Goal: Task Accomplishment & Management: Use online tool/utility

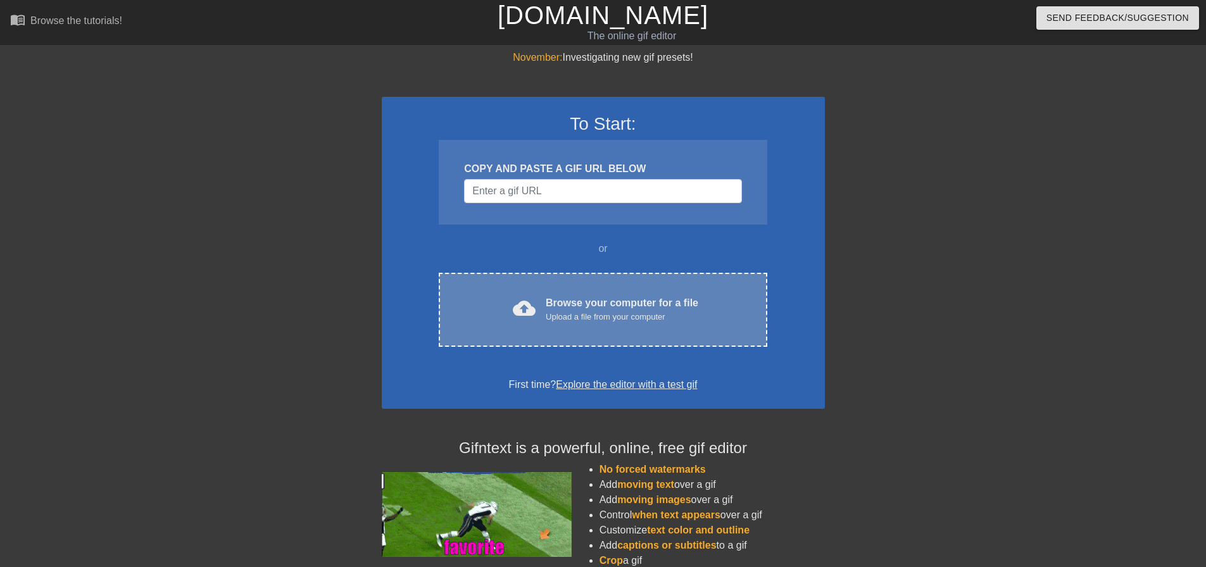
click at [631, 313] on div "Upload a file from your computer" at bounding box center [622, 317] width 153 height 13
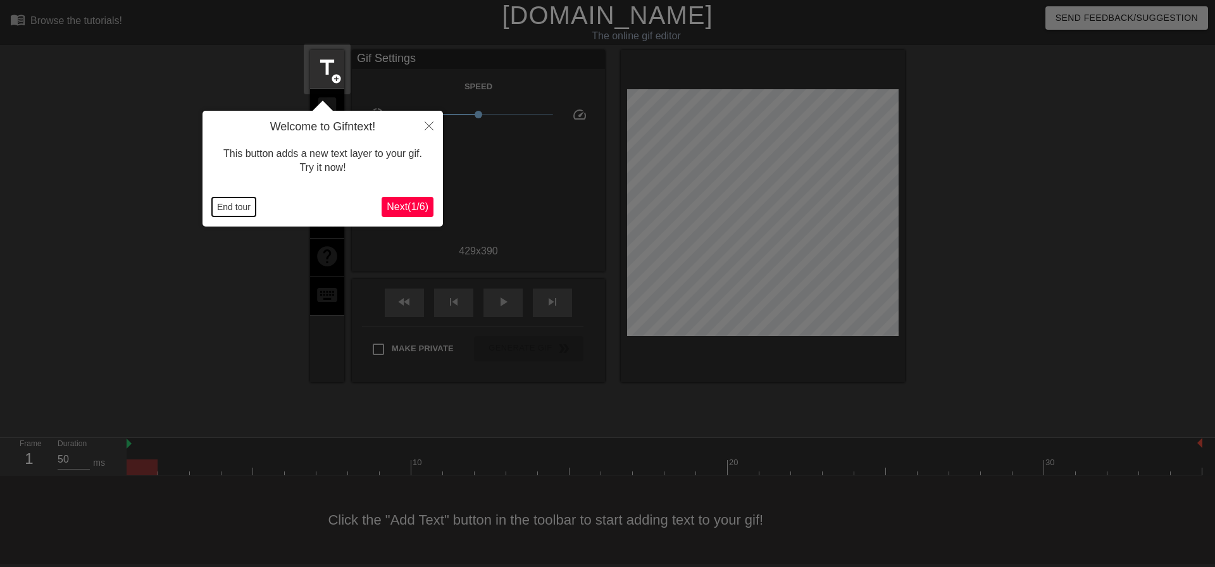
click at [233, 206] on button "End tour" at bounding box center [234, 206] width 44 height 19
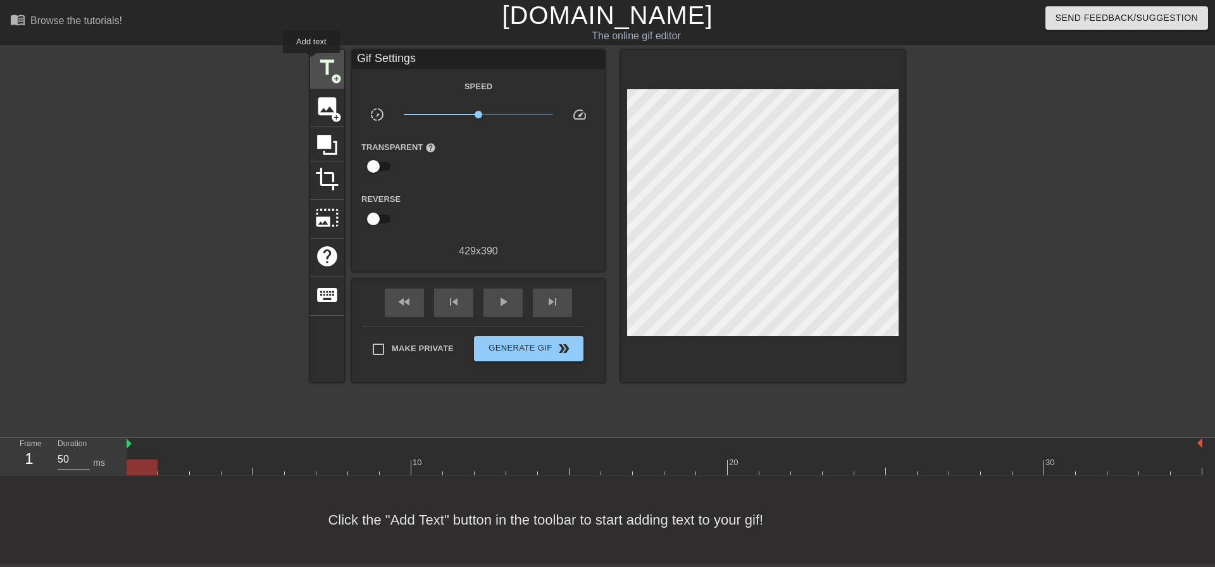
click at [311, 62] on div "title add_circle" at bounding box center [327, 69] width 34 height 39
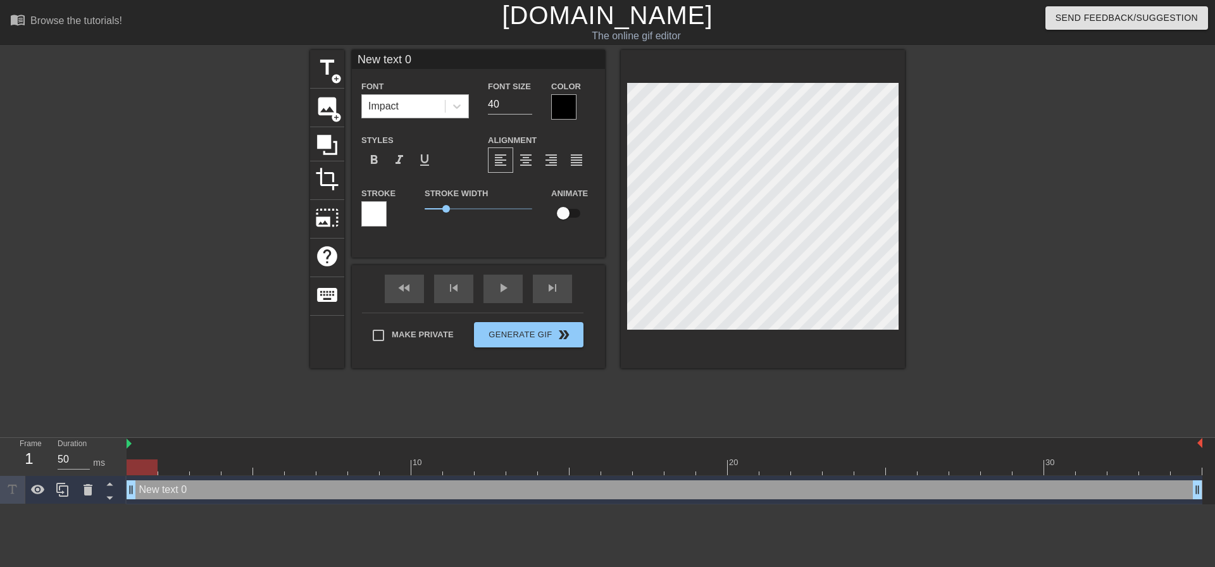
click at [407, 97] on div "Impact" at bounding box center [403, 106] width 83 height 23
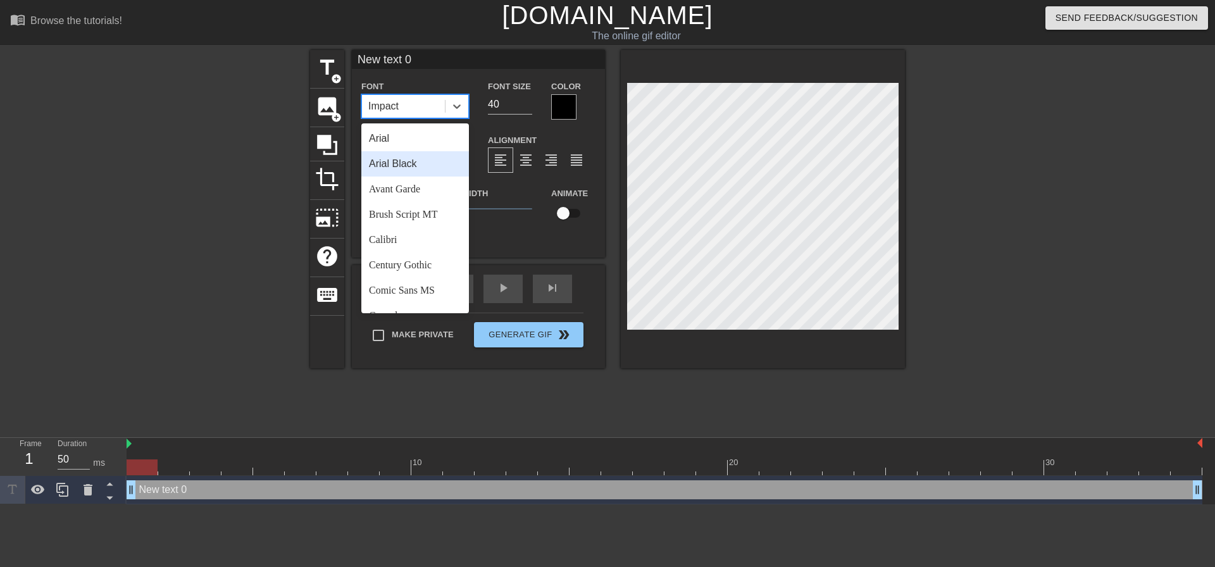
click at [402, 161] on div "Arial Black" at bounding box center [415, 163] width 108 height 25
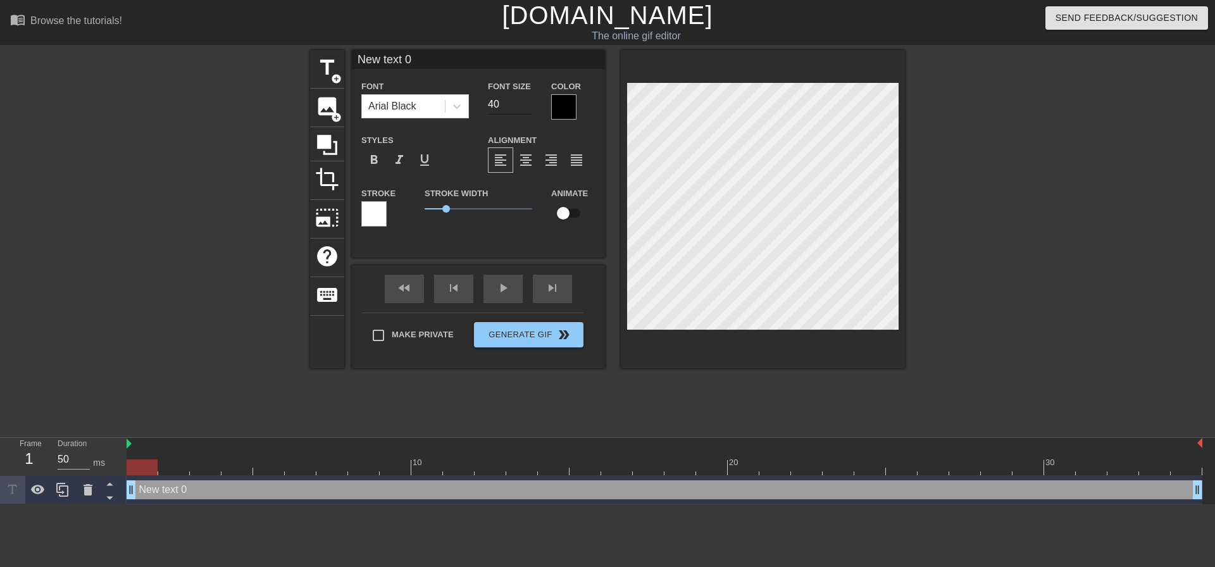
drag, startPoint x: 517, startPoint y: 88, endPoint x: 506, endPoint y: 95, distance: 12.8
click at [506, 95] on div "Font Size 40" at bounding box center [510, 98] width 63 height 41
drag, startPoint x: 500, startPoint y: 100, endPoint x: 441, endPoint y: 104, distance: 59.0
click at [451, 104] on div "Font Arial Black Font Size 40 Color" at bounding box center [478, 98] width 253 height 41
type input "20"
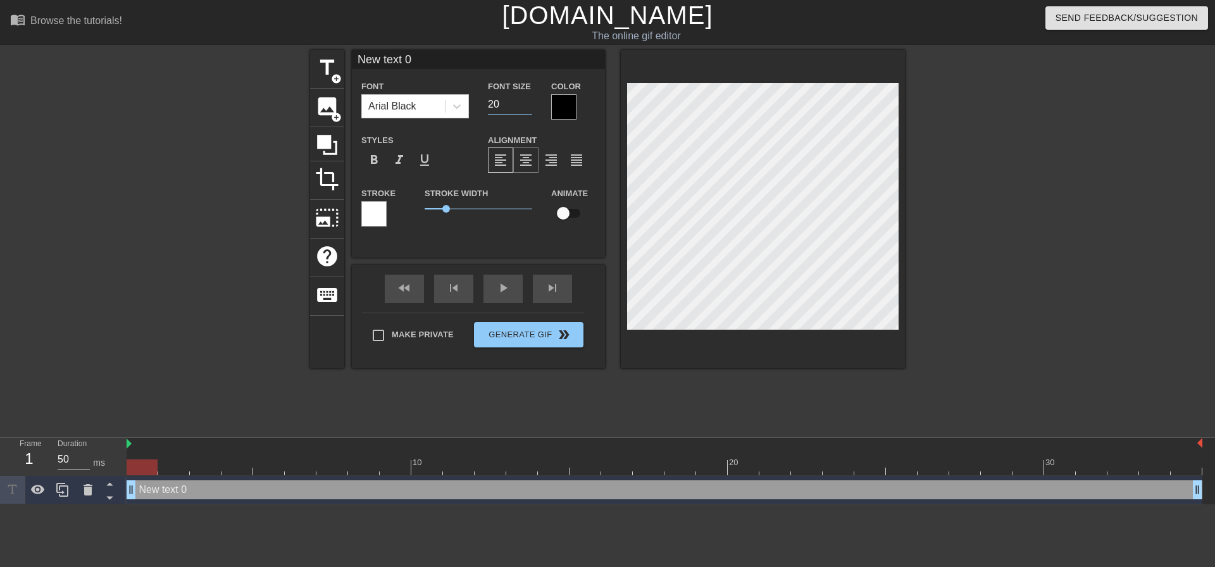
click at [525, 162] on span "format_align_center" at bounding box center [525, 160] width 15 height 15
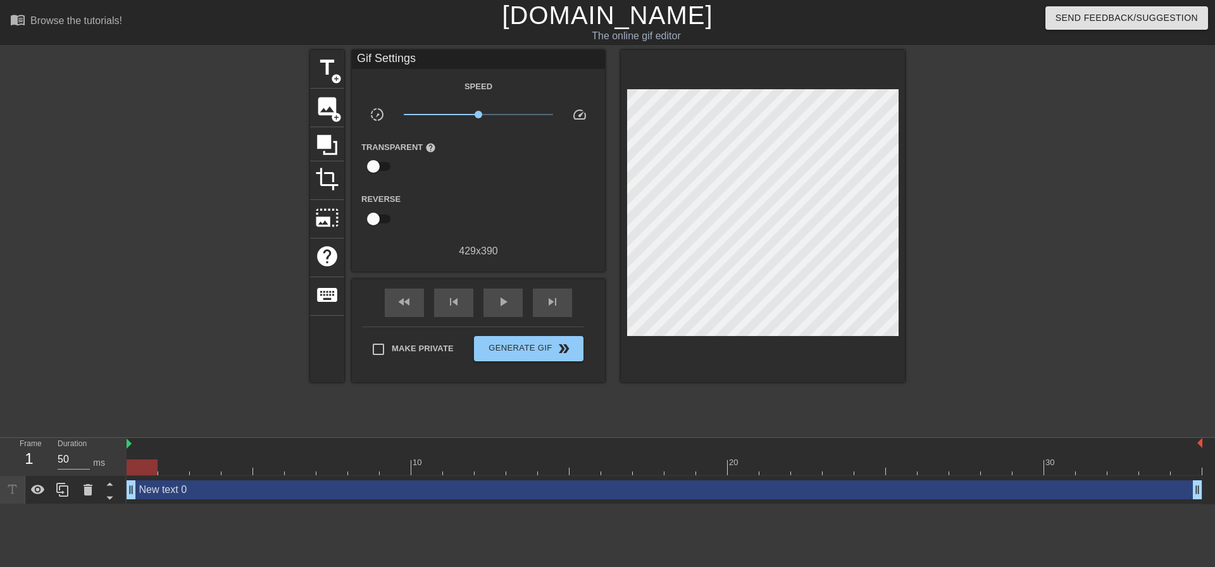
click at [379, 330] on div "Make Private Generate Gif double_arrow" at bounding box center [473, 352] width 222 height 50
click at [387, 354] on input "Make Private" at bounding box center [378, 349] width 27 height 27
checkbox input "true"
click at [505, 301] on span "play_arrow" at bounding box center [503, 301] width 15 height 15
click at [505, 300] on span "pause" at bounding box center [503, 301] width 15 height 15
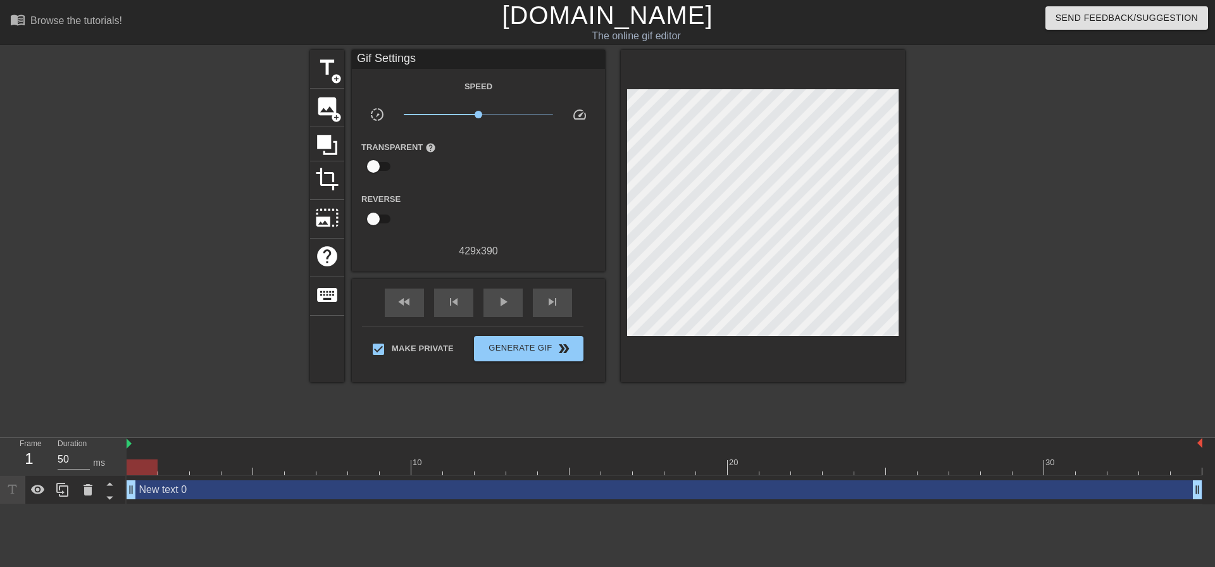
drag, startPoint x: 260, startPoint y: 473, endPoint x: 34, endPoint y: 442, distance: 228.6
click at [22, 448] on div "Frame 1 Duration 50 ms 10 20 30 New text 0 drag_handle drag_handle" at bounding box center [607, 471] width 1215 height 66
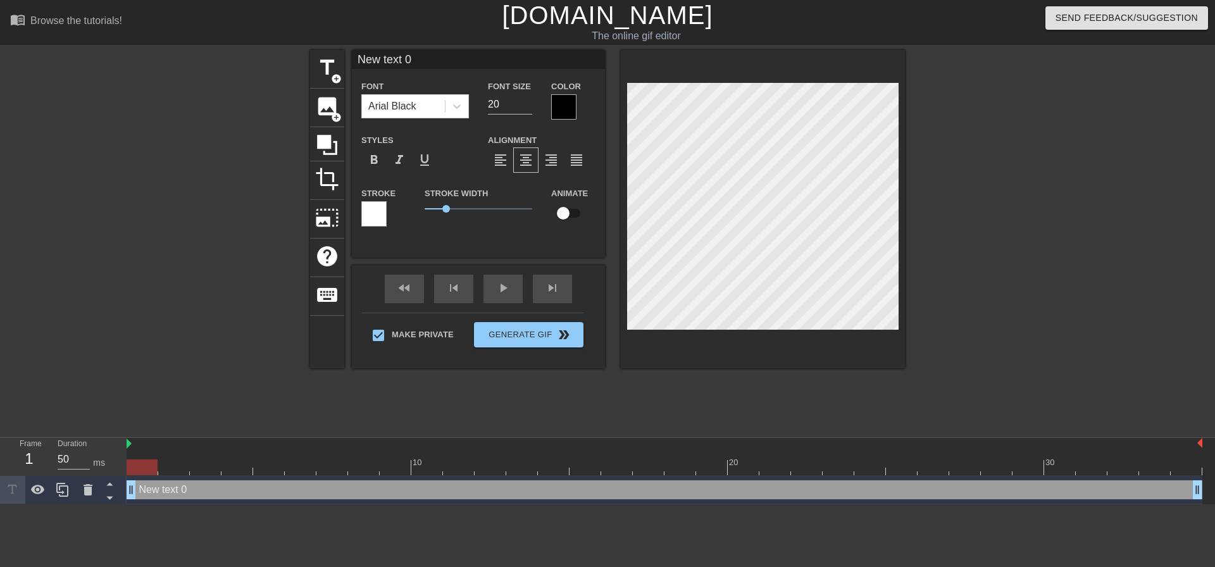
scroll to position [2, 1]
type input "C"
type textarea "C"
type input "Co"
type textarea "Co"
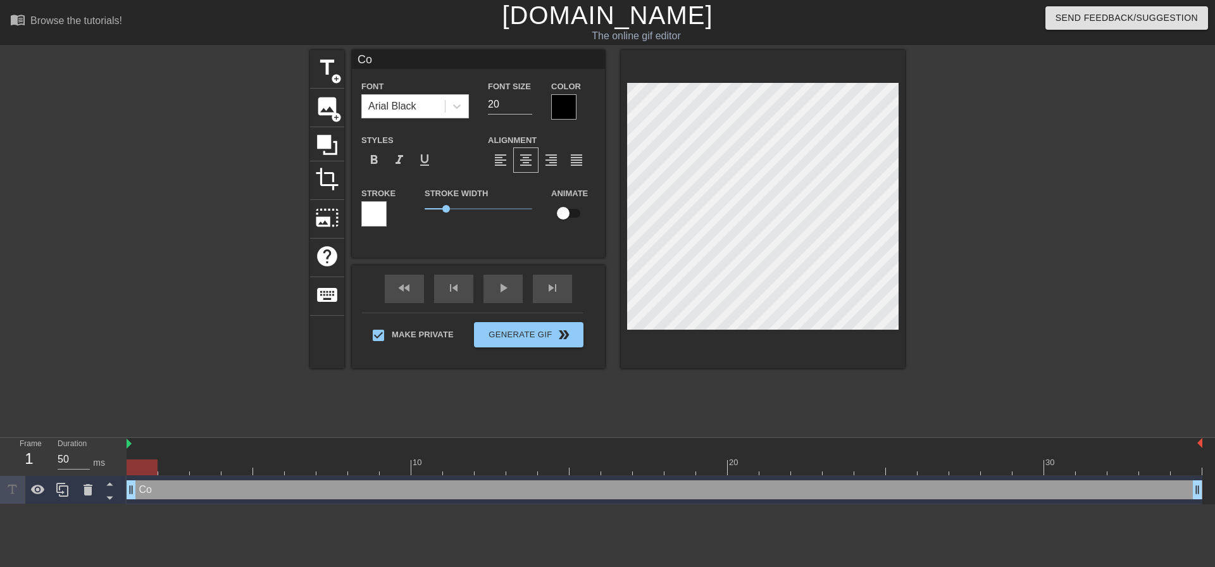
type input "Com"
type textarea "Com"
type input "Come"
type textarea "Come"
type input "Come"
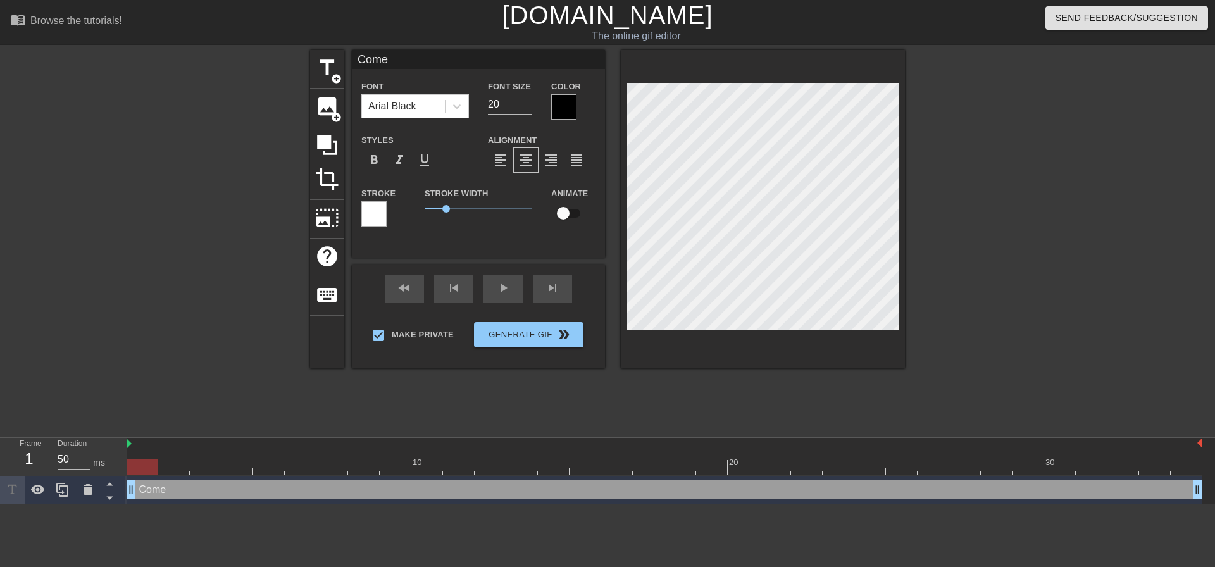
type textarea "Come"
type input "Come o"
type textarea "Come o"
type input "Come on"
type textarea "Come on"
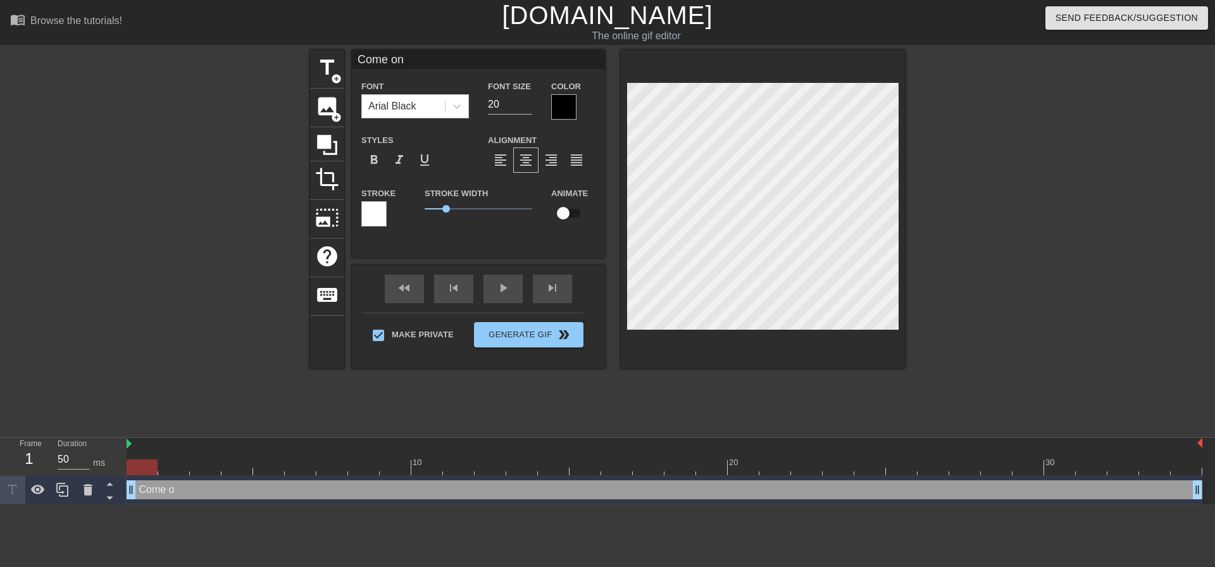
scroll to position [2, 3]
type input "Come on"
type textarea "Come on"
type input "Come on y"
type textarea "Come on y"
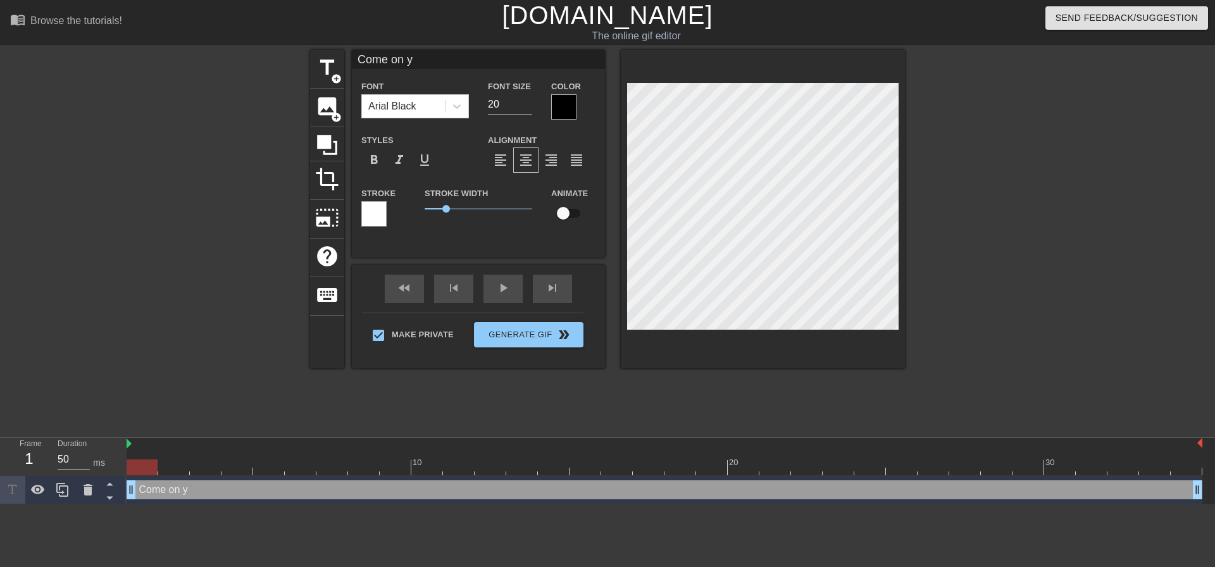
type input "Come on yo"
type textarea "Come on yo"
type input "Come on you"
type textarea "Come on you"
type input "Come on you"
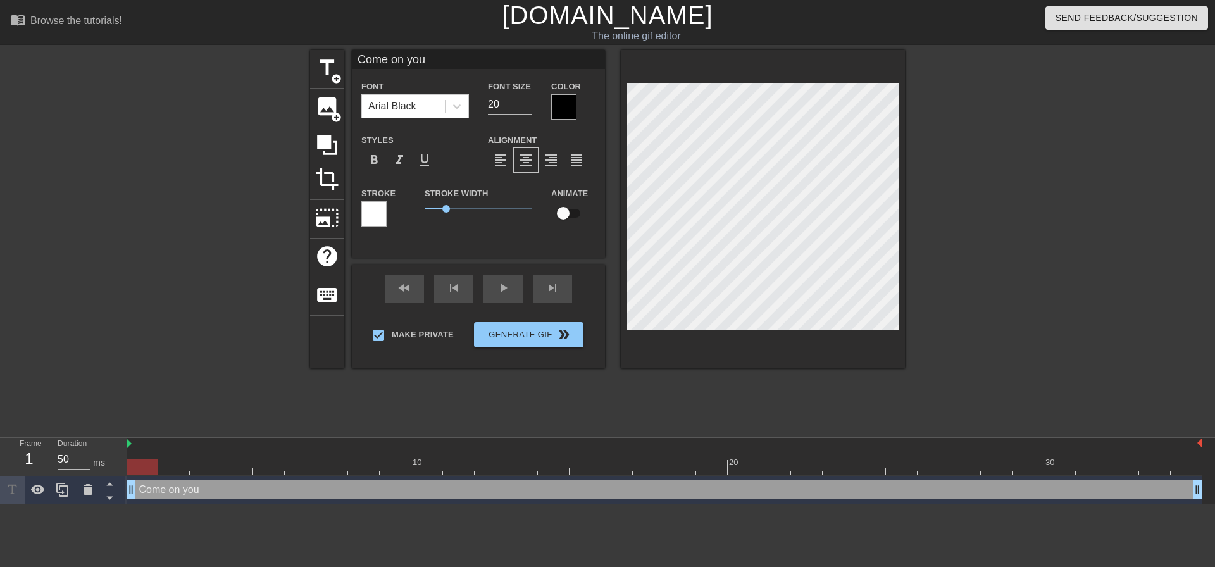
type textarea "Come on you"
type input "Come on you p"
type textarea "Come on you p"
type input "Come on you pa"
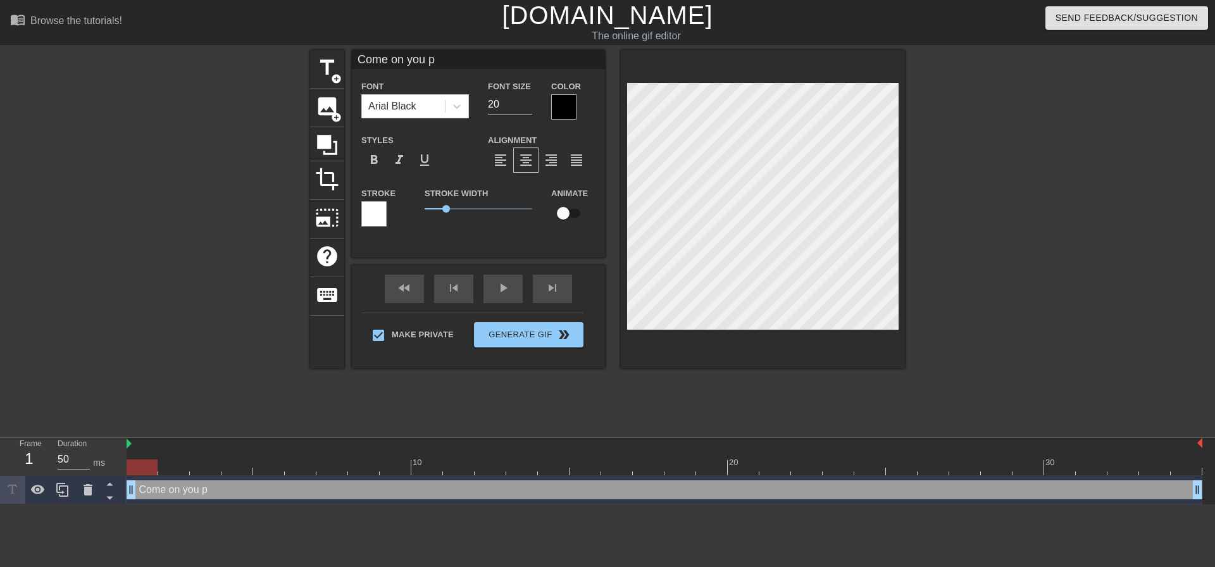
type textarea "Come on you pa"
type input "Come on you pat"
type textarea "Come on you pat"
type input "Come on you path"
type textarea "Come on you path"
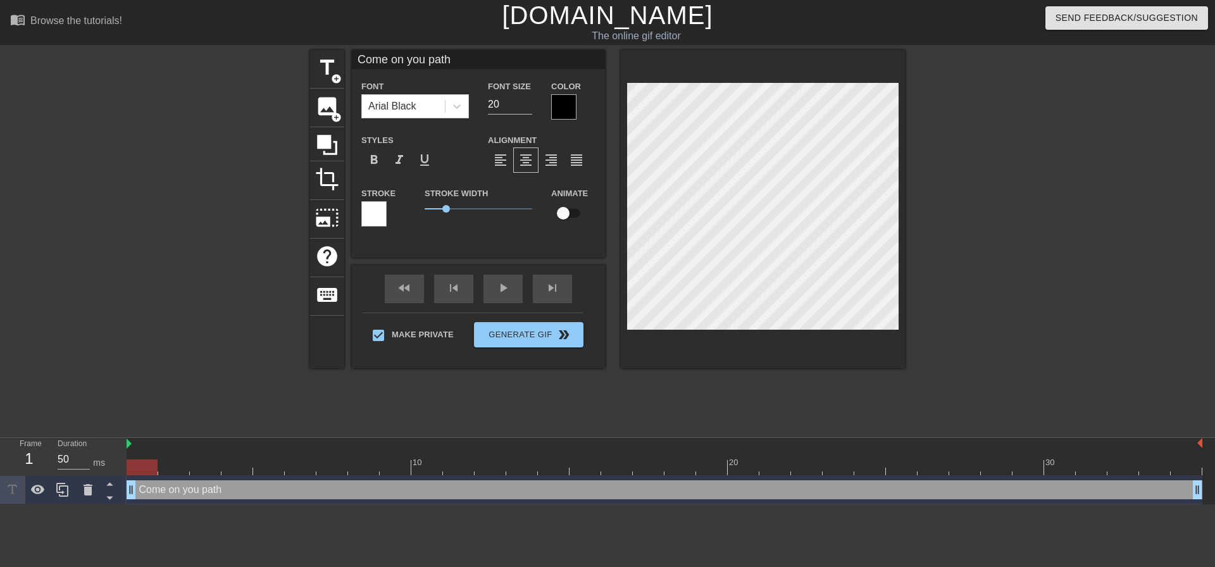
type input "Come on you pathe"
type textarea "Come on you pathe"
type input "Come on you pathet"
type textarea "Come on you pathet"
type input "Come on you patheti"
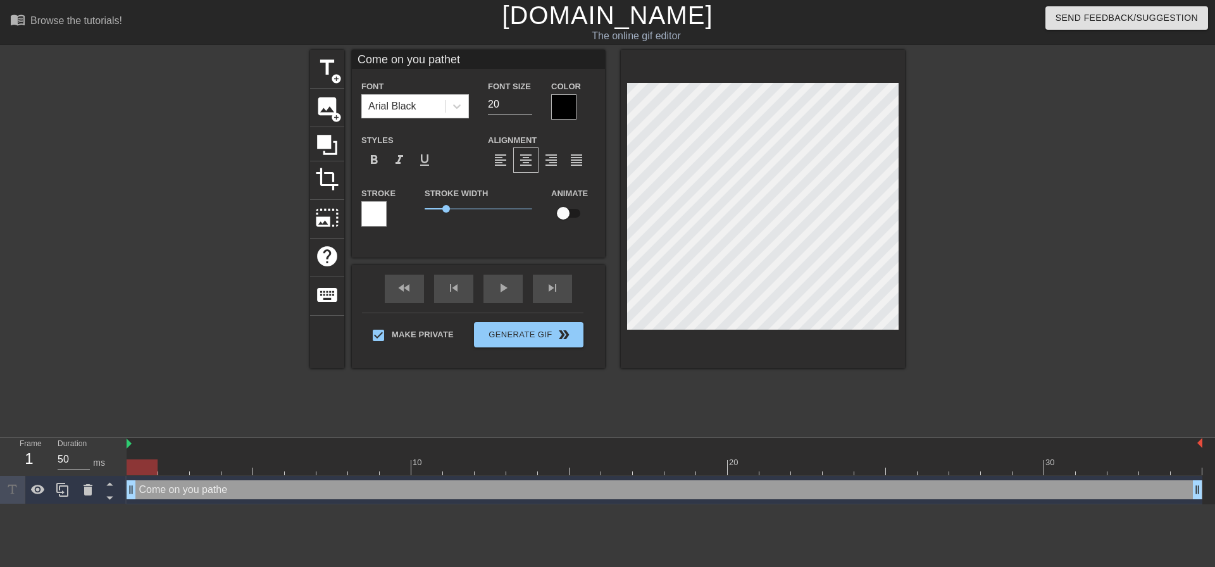
type textarea "Come on you patheti"
type input "Come on you pathetic"
type textarea "Come on you pathetic"
type input "Come on you pathetic"
type textarea "Come on you pathetic"
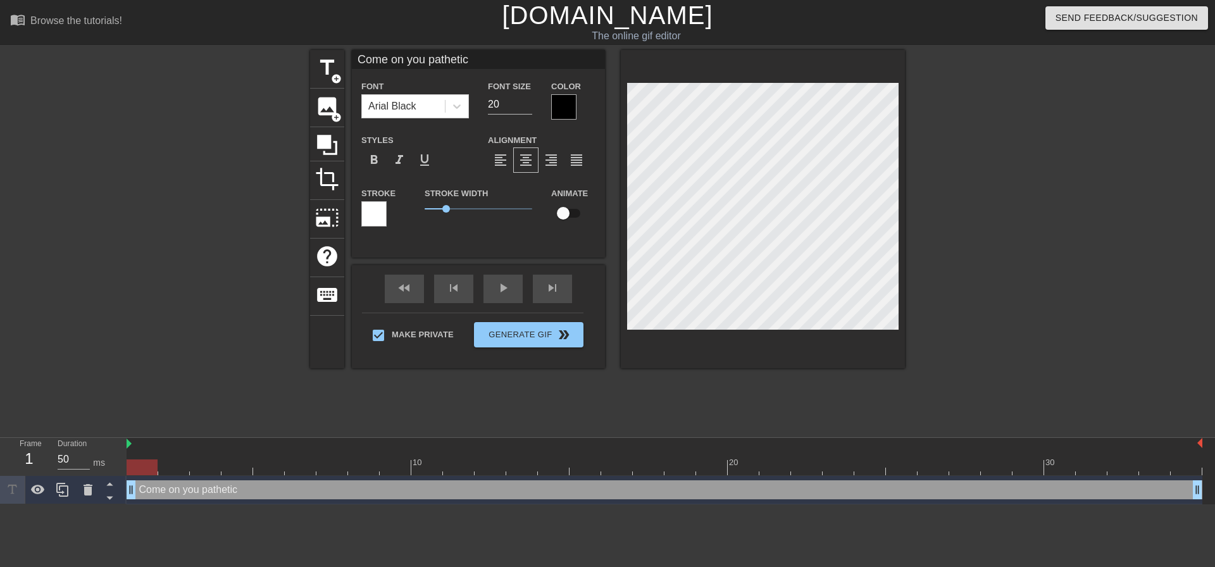
scroll to position [2, 6]
type input "Come on you pathetic l"
type textarea "Come on you pathetic l"
type input "Come on you pathetic lo"
type textarea "Come on you pathetic lo"
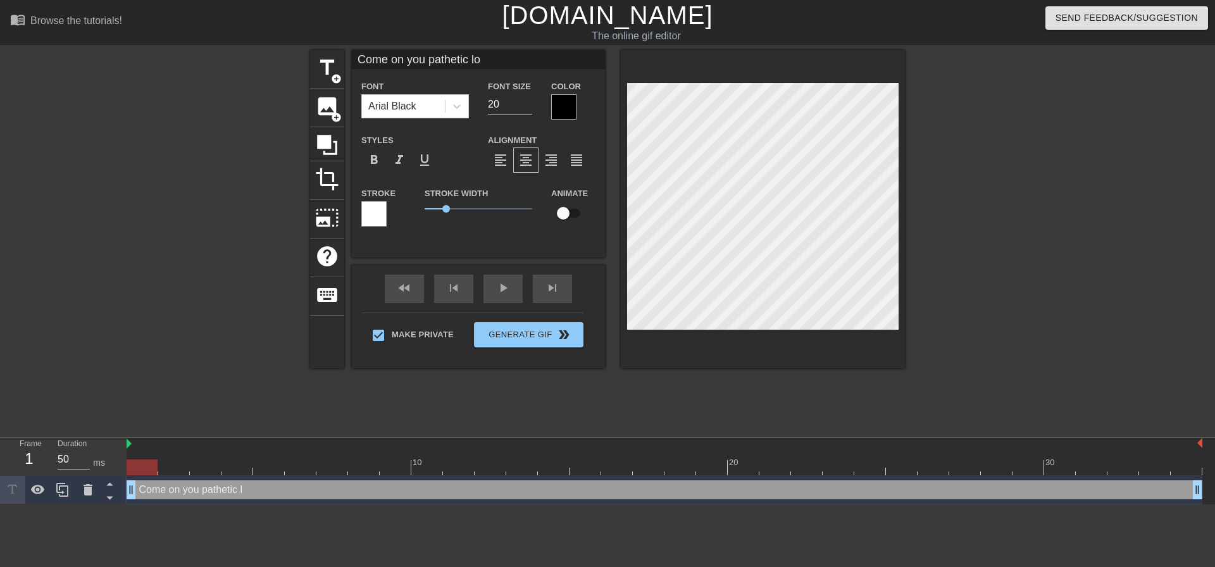
type input "Come on you pathetic los"
type textarea "Come on you pathetic los"
type input "Come on you pathetic lose"
type textarea "Come on you pathetic lose"
type input "Come on you pathetic loser"
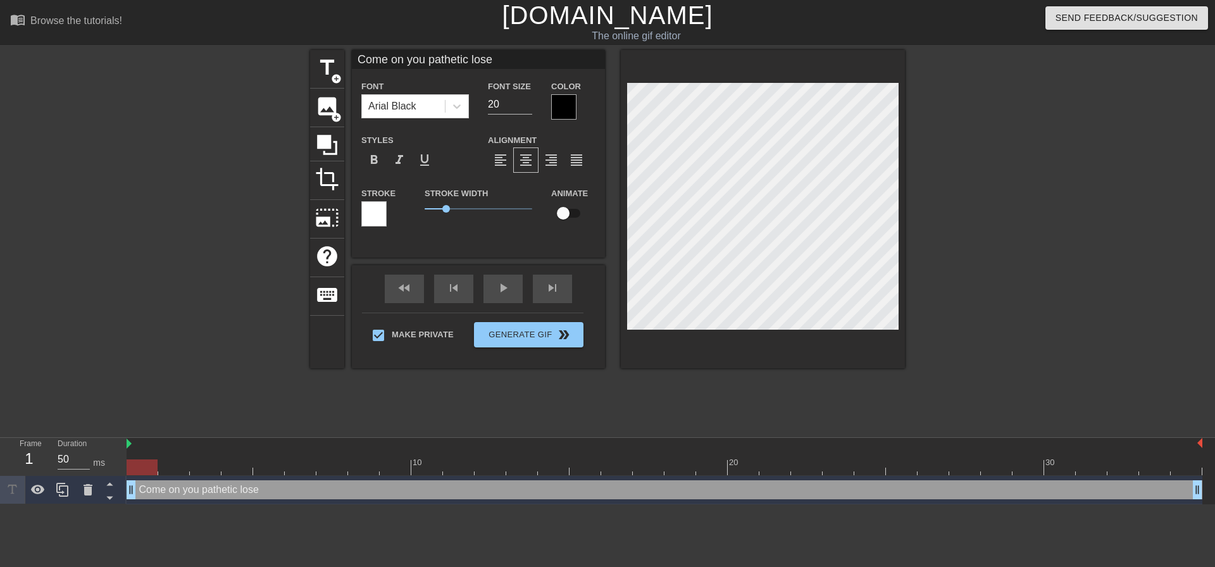
type textarea "Come on you pathetic loser"
type input "Come on you pathetic loser,"
type textarea "Come on you pathetic loser,"
type input "Come on you pathetic loser,"
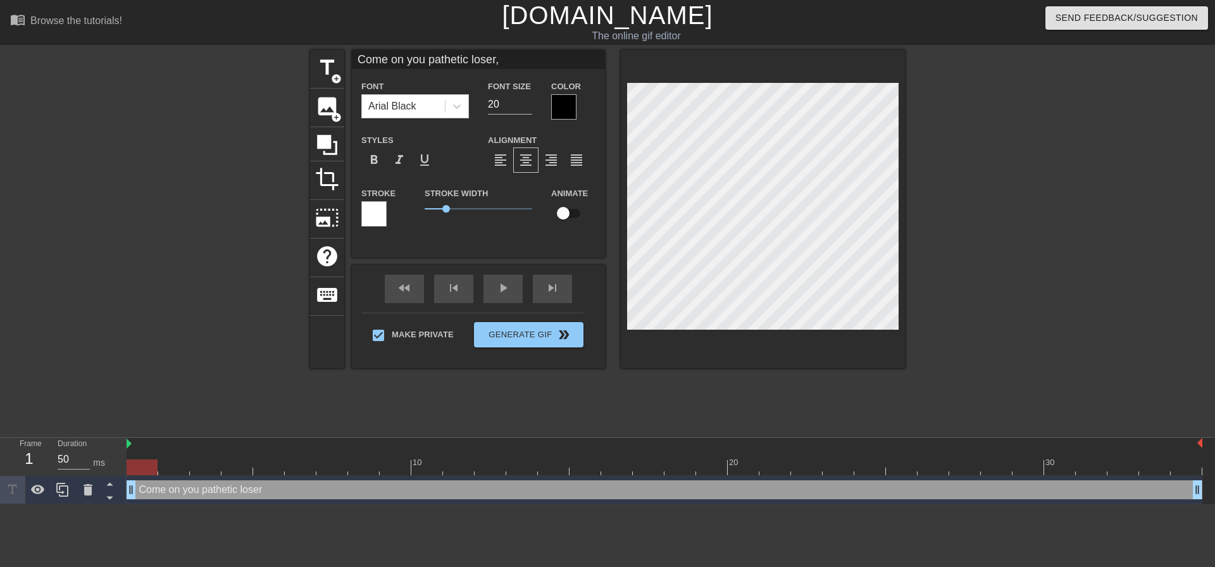
type textarea "Come on you pathetic loser,"
type input "Come on you pathetic loser, k"
type textarea "Come on you pathetic loser, k"
type input "Come on you pathetic loser, ke"
type textarea "Come on you pathetic loser, ke"
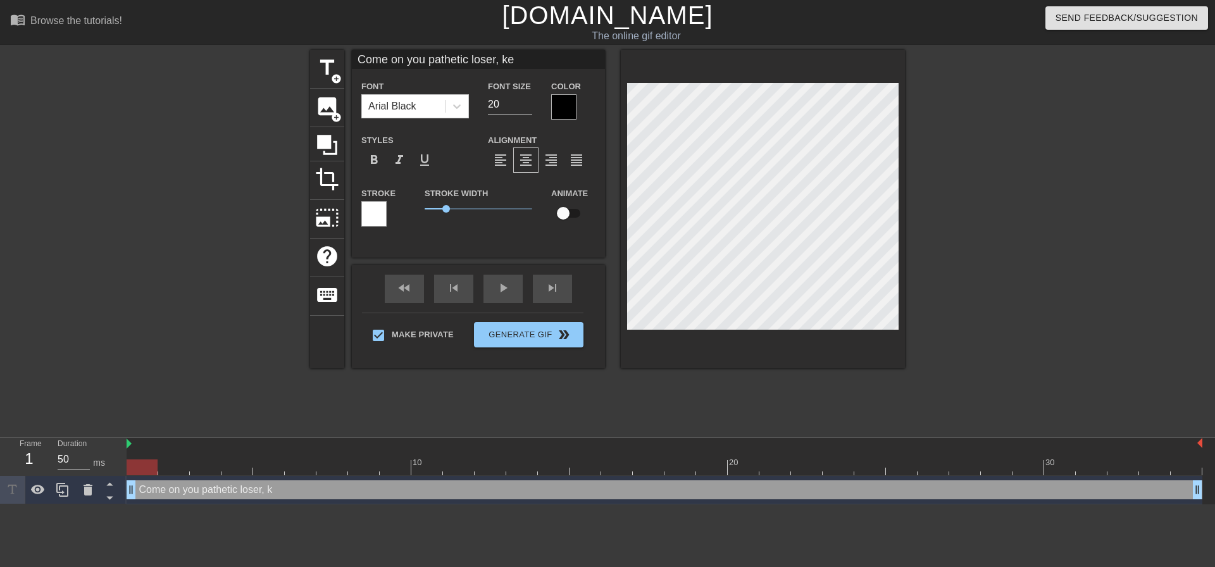
scroll to position [2, 9]
type input "Come on you pathetic loser, k"
type textarea "Come on you pathetic loser, k"
type input "Come on you pathetic loser,"
type textarea "Come on you pathetic loser,"
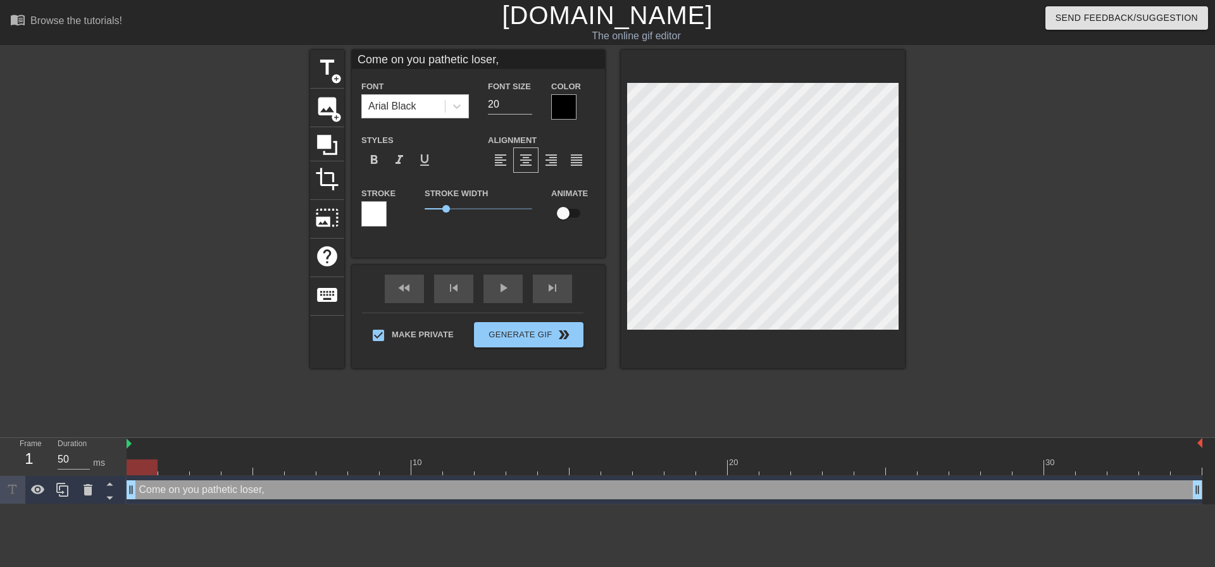
type input "Come on you pathetic loser, l"
type textarea "Come on you pathetic loser, l"
type input "Come on you pathetic loser, le"
type textarea "Come on you pathetic loser, le"
type input "Come on you pathetic loser, let"
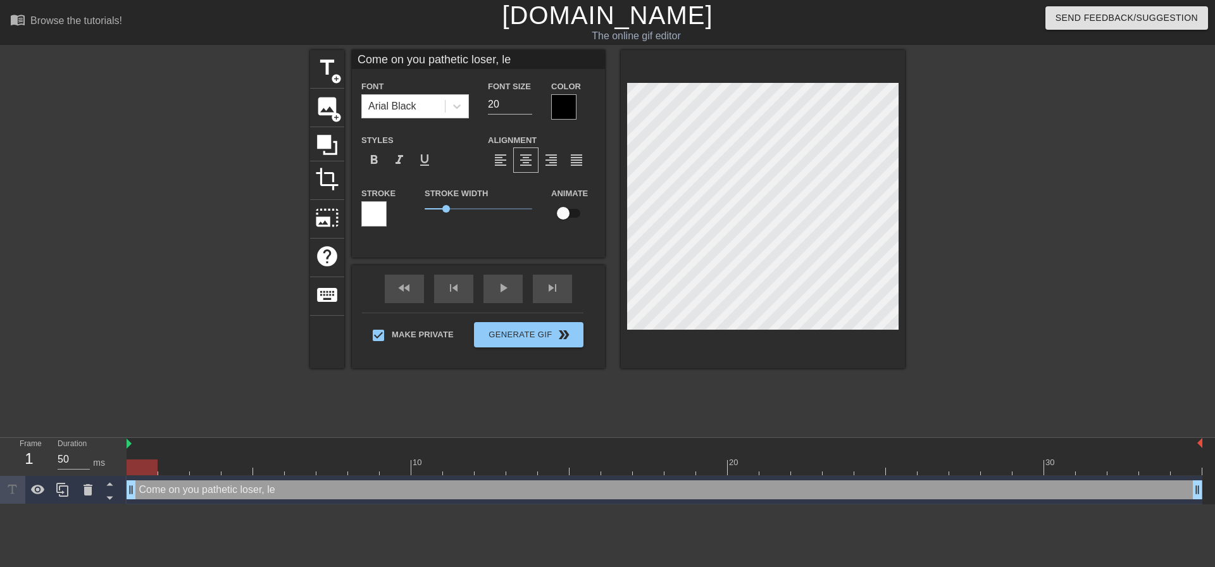
type textarea "Come on you pathetic loser, let"
type input "Come on you pathetic loser, lets"
type textarea "Come on you pathetic loser, lets"
type input "Come on you pathetic loser, let"
type textarea "Come on you pathetic loser, let"
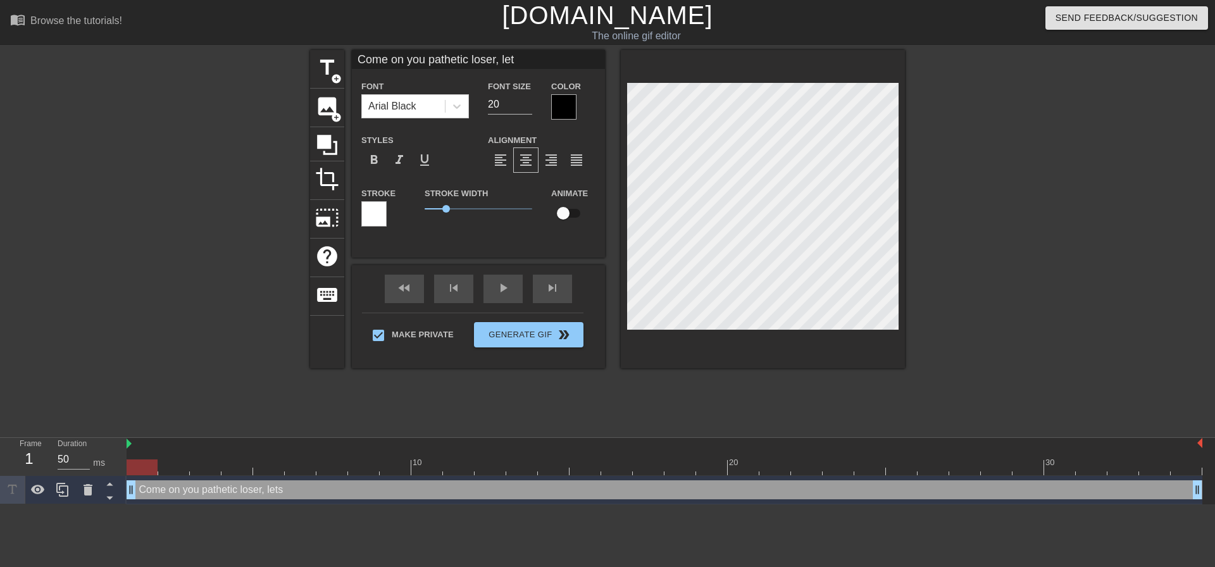
type input "Come on you pathetic loser, le"
type textarea "Come on you pathetic loser, le"
type input "Come on you pathetic loser, l"
type textarea "Come on you pathetic loser, l"
type input "Come on you pathetic loser,"
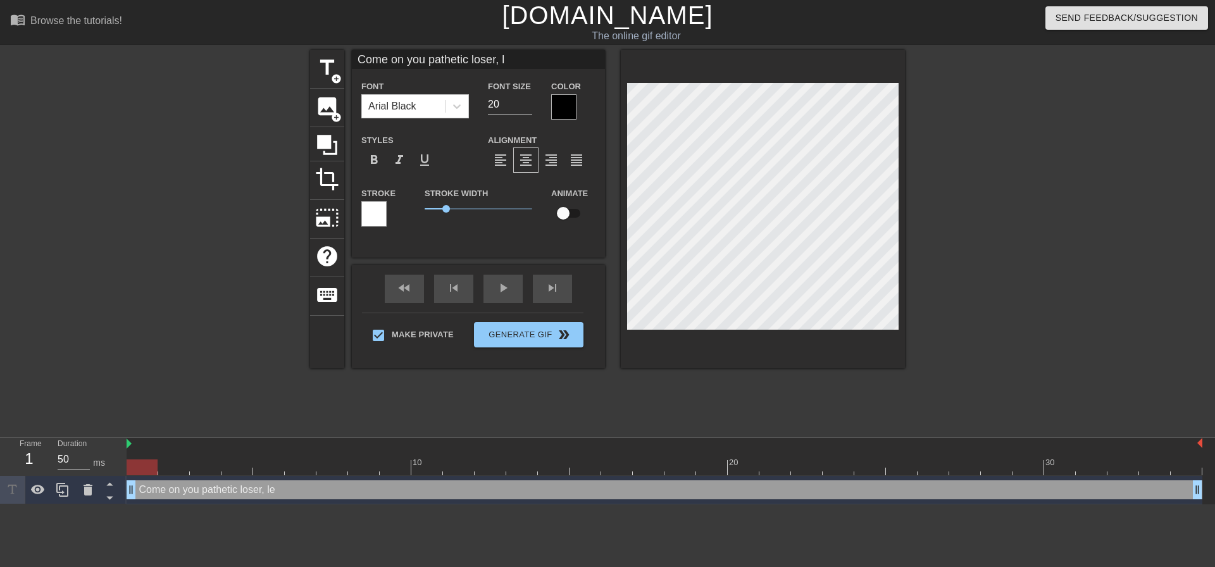
type textarea "Come on you pathetic loser,"
type input "Come on you pathetic loser,"
type textarea "Come on you pathetic loser,"
type input "Come on you pathetic loser,"
type textarea "Come on you pathetic loser,"
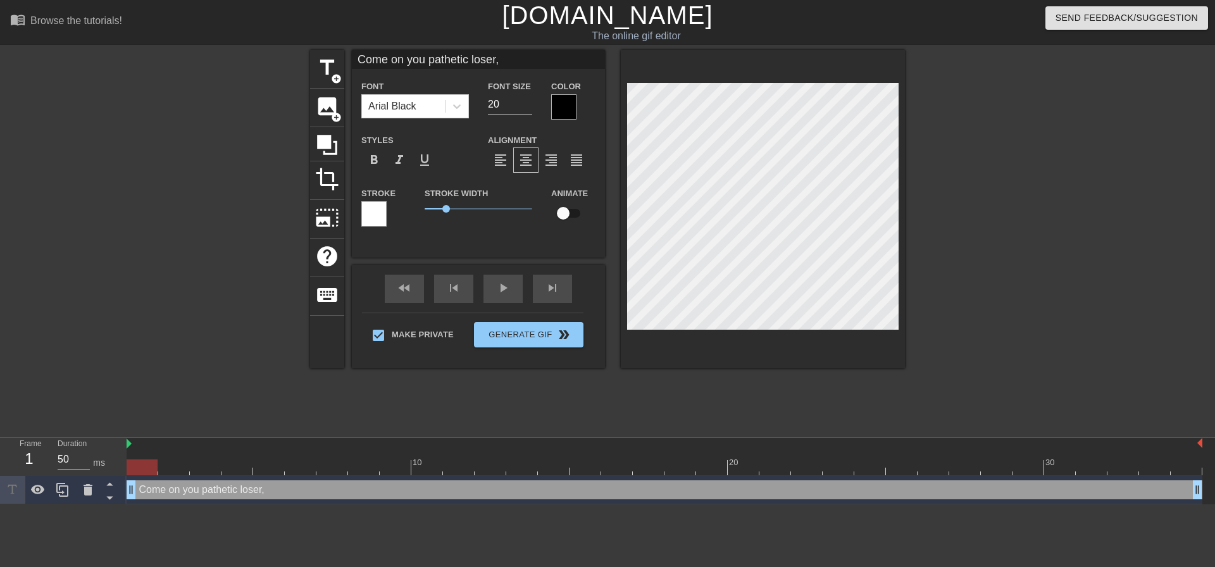
type input "Come on you pathetic loser"
type textarea "Come on you pathetic loser"
type input "Come on you pathetic loser"
type textarea "Come on you pathetic loser"
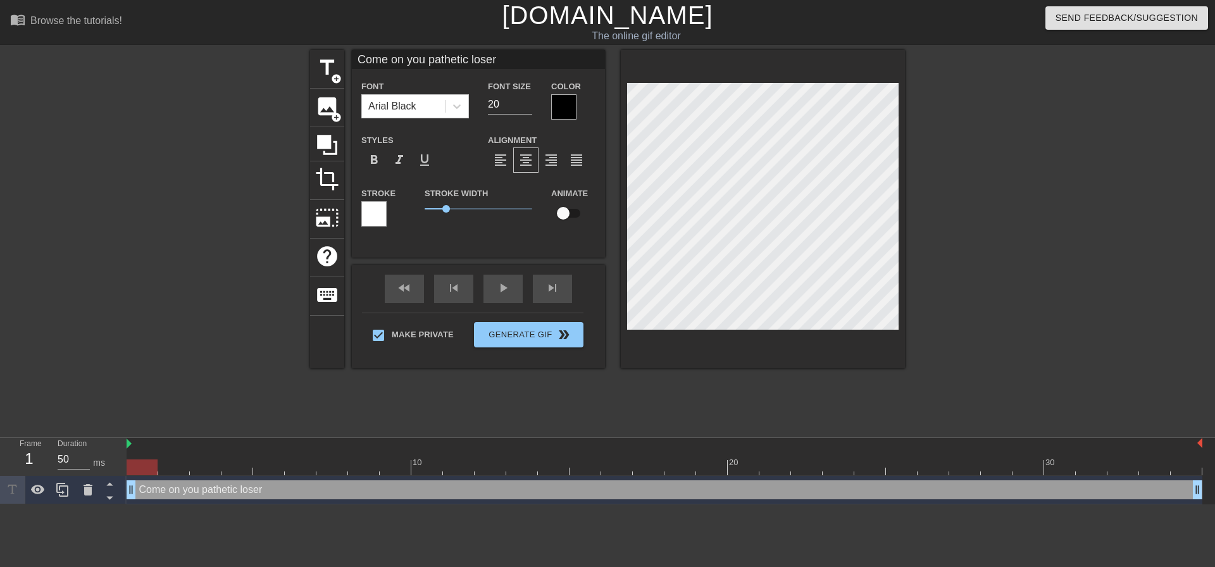
type input "Come on you pathetic loserl"
type textarea "Come on you pathetic loser l"
type input "Come on you pathetic loserle"
type textarea "Come on you pathetic loser le"
type input "Come on you pathetic loserlet"
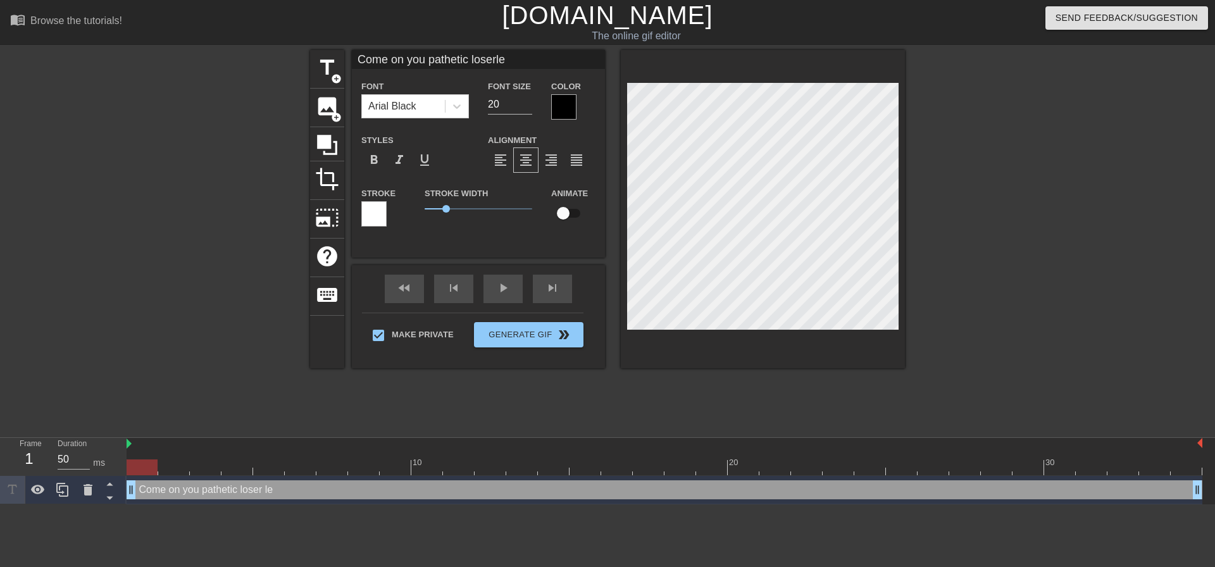
type textarea "Come on you pathetic loser let"
type input "Come on you pathetic loserlet'"
type textarea "Come on you pathetic loser let's"
type input "Come on you pathetic loserlet's"
type textarea "Come on you pathetic loser let's"
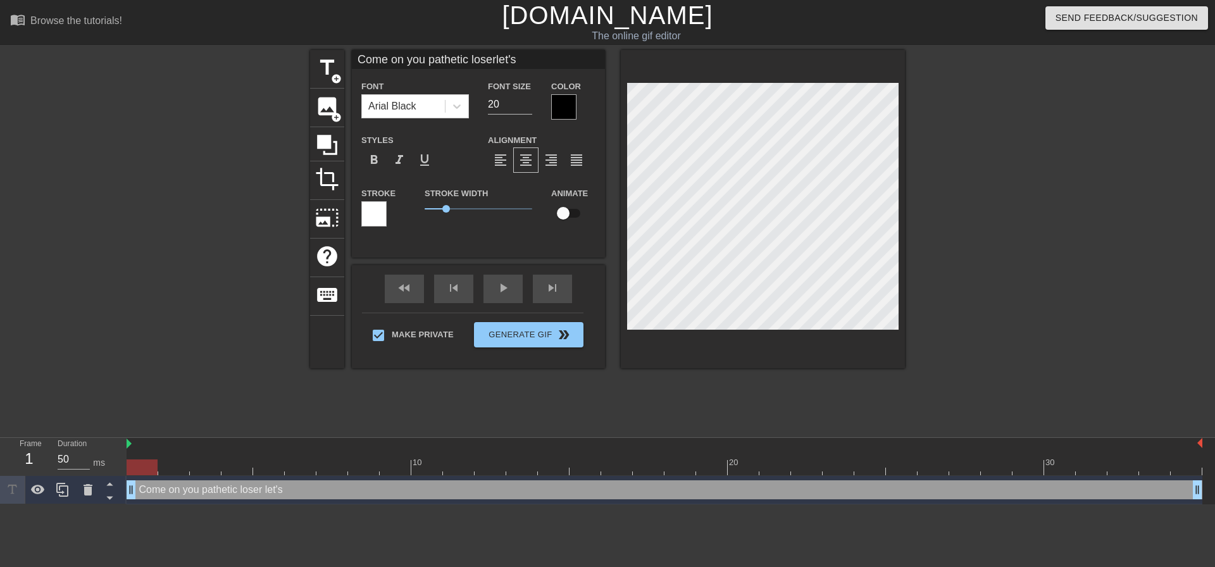
type input "Come on you pathetic loserlet's g"
type textarea "Come on you pathetic loser let's g"
type input "Come on you pathetic loserlet's go"
type textarea "Come on you pathetic loser let's go"
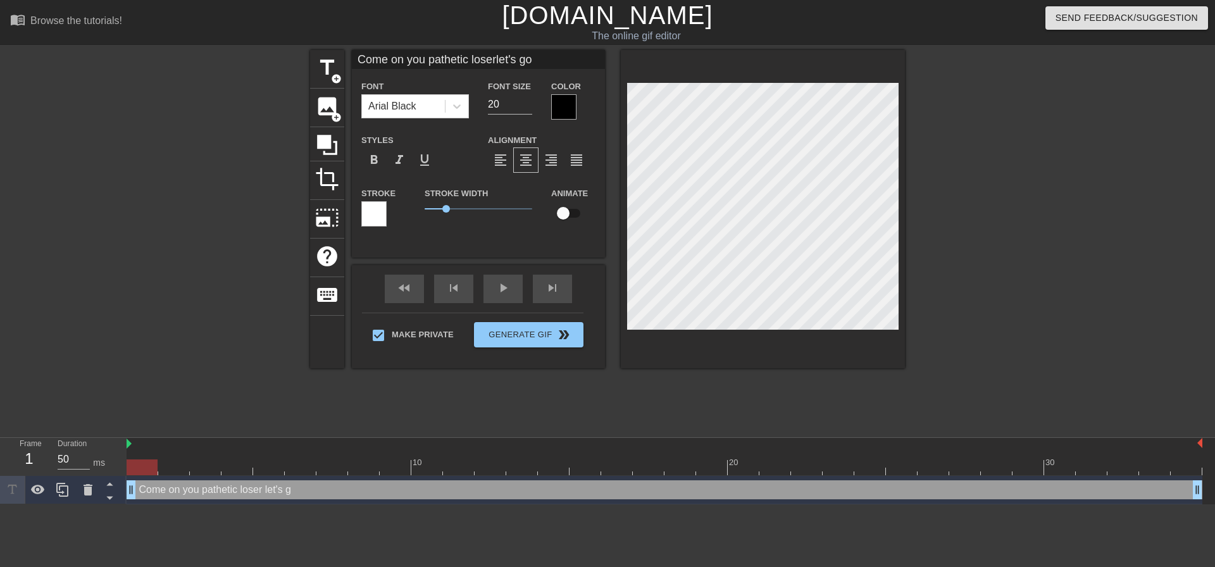
type input "Come on you pathetic loserlet's go"
type textarea "Come on you pathetic loser let's go"
type input "Come on you pathetic loserlet's go a"
type textarea "Come on you pathetic loser let's go a"
type input "Come on you pathetic loserlet's go ap"
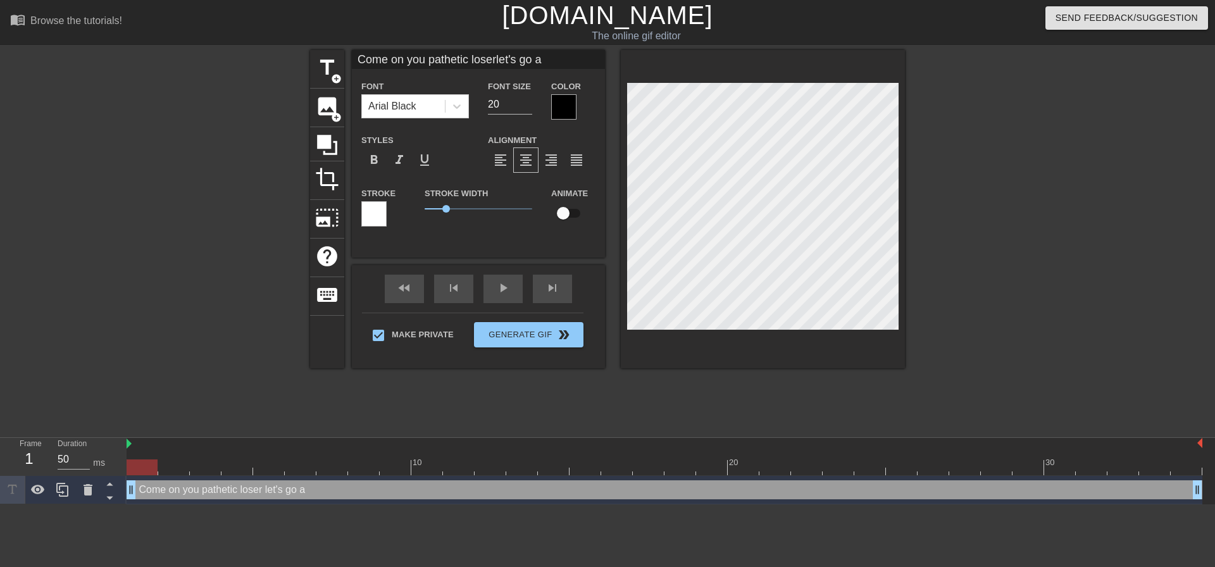
type textarea "Come on you pathetic loser let's go ap"
type input "Come on you pathetic loserlet's go apo"
type textarea "Come on you pathetic loser let's go apo"
type input "Come on you pathetic loserlet's go apol"
type textarea "Come on you pathetic loser let's go apol"
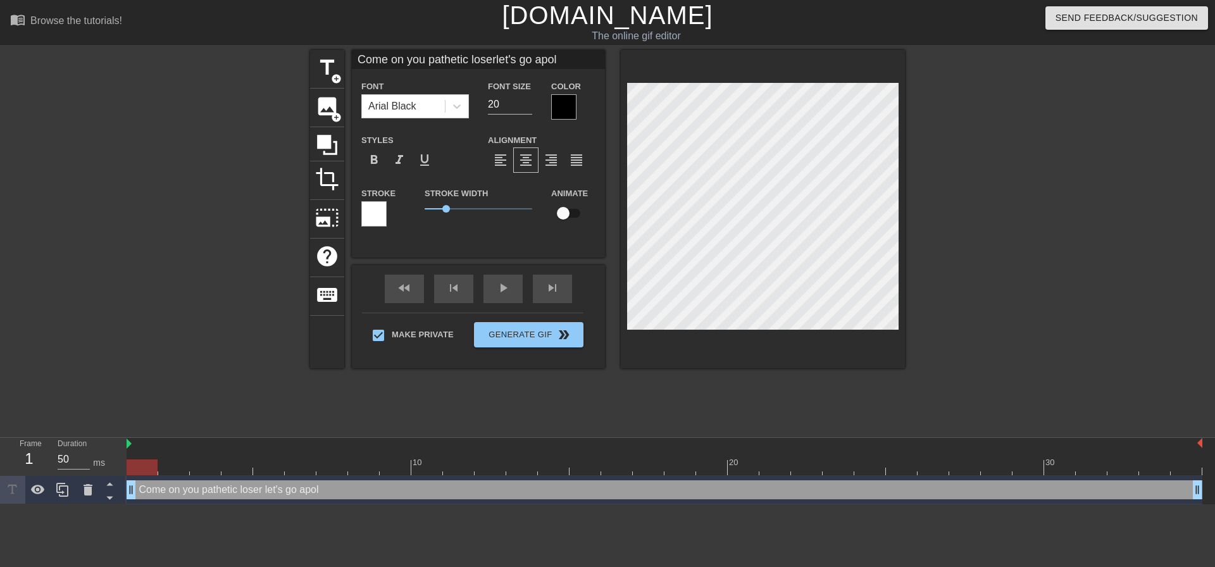
scroll to position [3, 4]
type input "Come on you pathetic loserlet's go apolo"
type textarea "Come on you pathetic loser let's go apolo"
type input "Come on you pathetic loserlet's go apolog"
type textarea "Come on you pathetic loser let's go apolog"
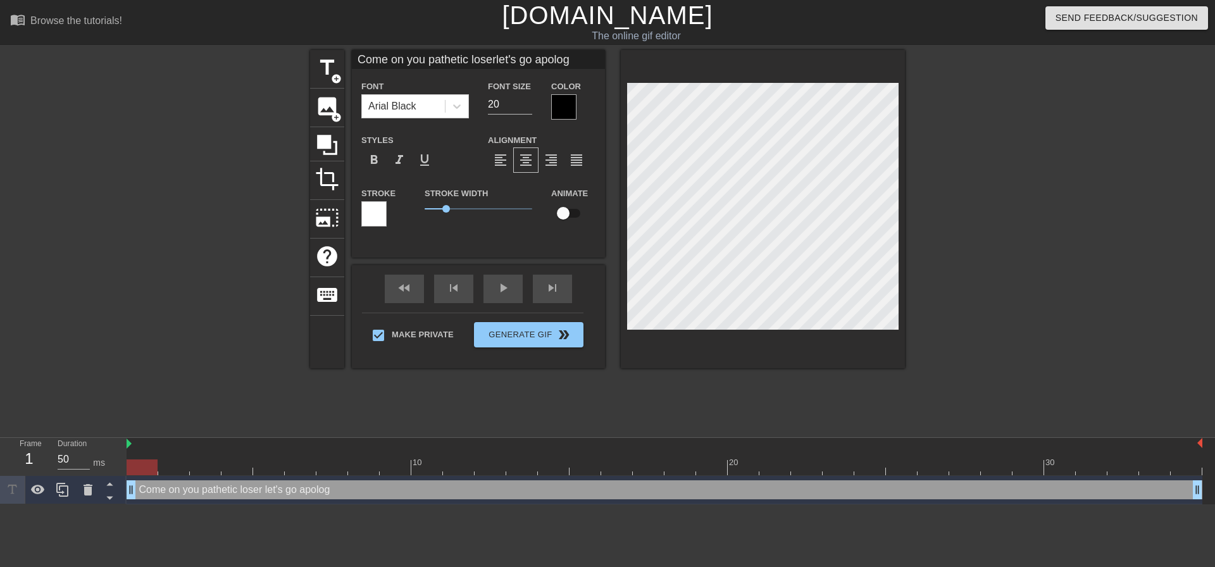
type input "Come on you pathetic loserlet's go apologi"
type textarea "Come on you pathetic loser let's go apologi"
type input "Come on you pathetic loserlet's go apologiz"
type textarea "Come on you pathetic loser let's go apologiz"
type input "Come on you pathetic loserlet's go apologize"
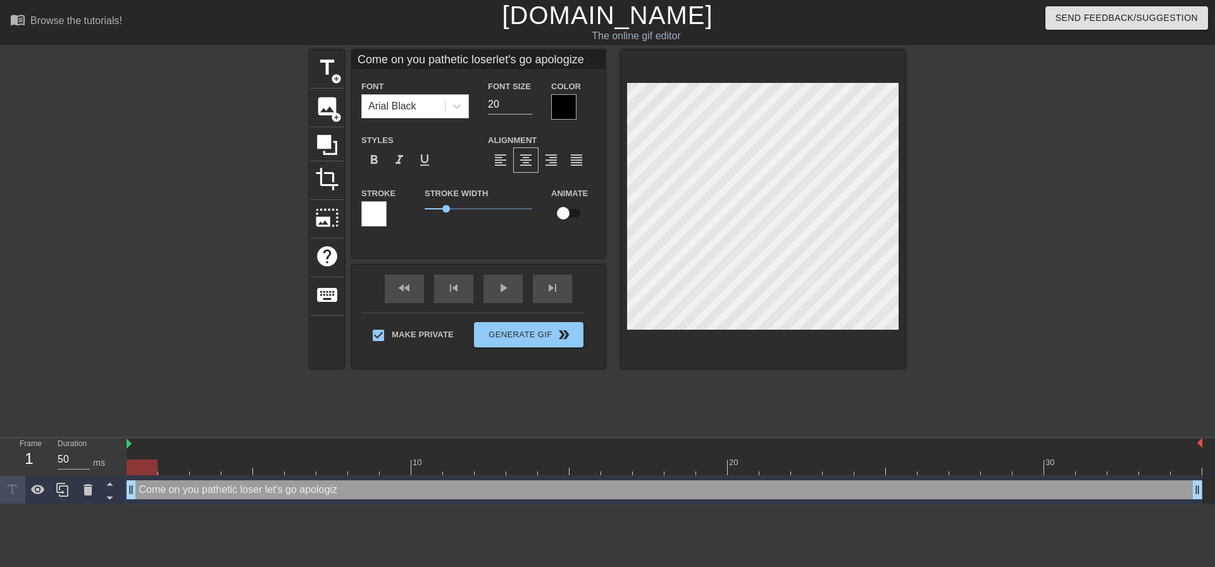
type textarea "Come on you pathetic loser let's go apologize"
type input "Come on you pathetic loserlet's go apologize t"
type textarea "Come on you pathetic loser let's go apologize t"
type input "Come on you pathetic loserlet's go apologize to"
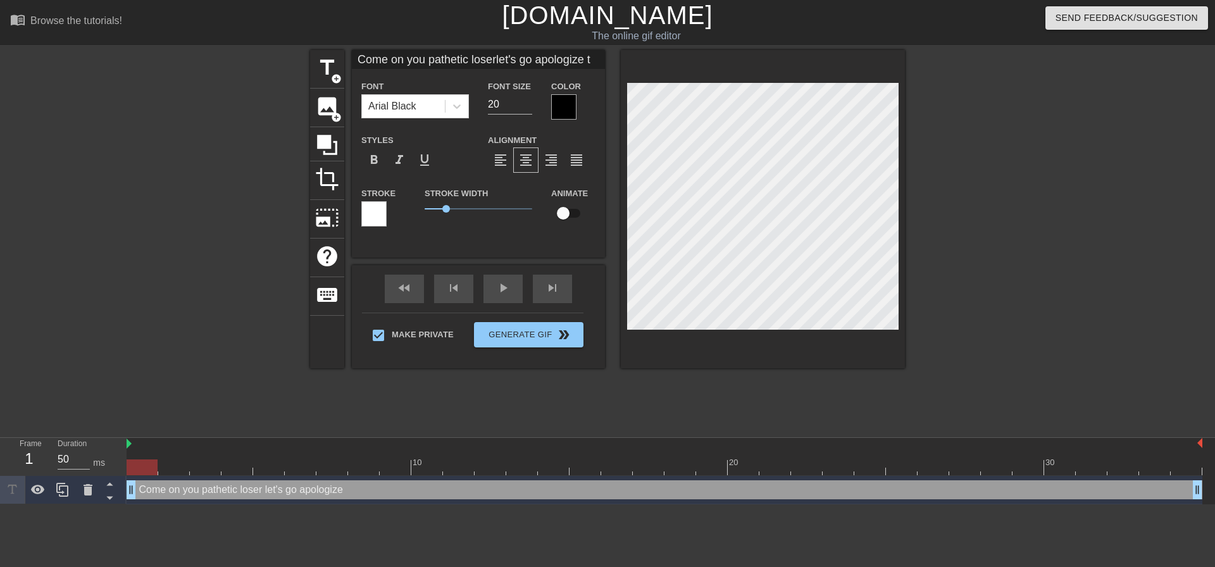
type textarea "Come on you pathetic loser let's go apologize to"
type input "Come on you pathetic loserlet's go apologize to"
type textarea "Come on you pathetic loser let's go apologize to"
type input "Come on you pathetic loserlet's go apologize to y"
type textarea "Come on you pathetic loser let's go apologize to y"
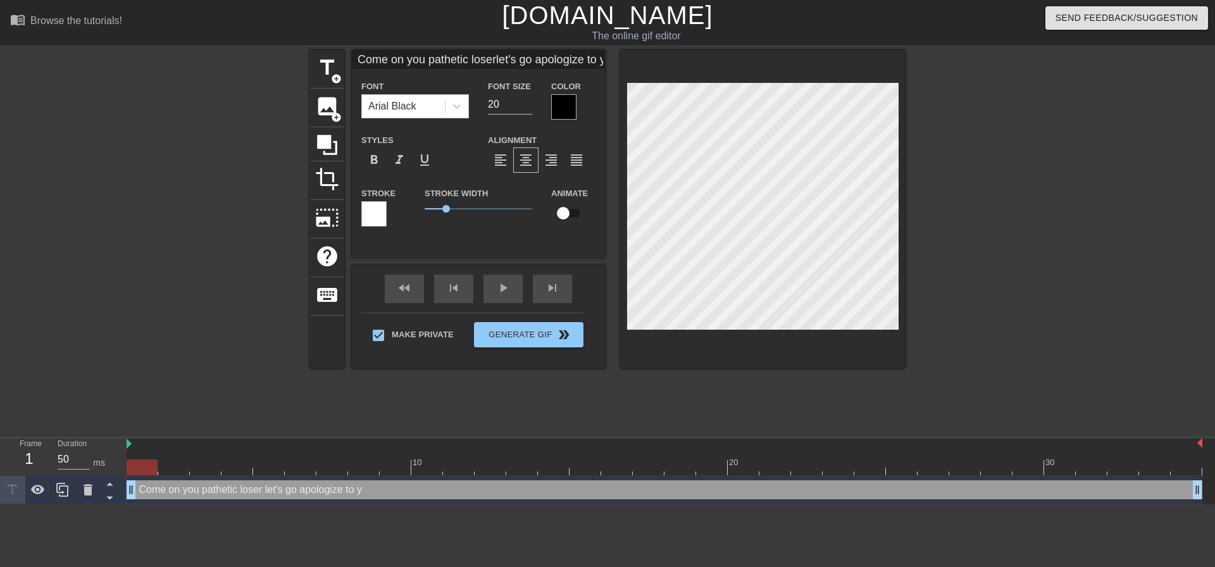
type input "Come on you pathetic loserlet's go apologize to yo"
type textarea "Come on you pathetic loser let's go apologize to you"
type input "Come on you pathetic loserlet's go apologize to your"
type textarea "Come on you pathetic loser let's go apologize to your"
type input "Come on you pathetic loserlet's go apologize to your"
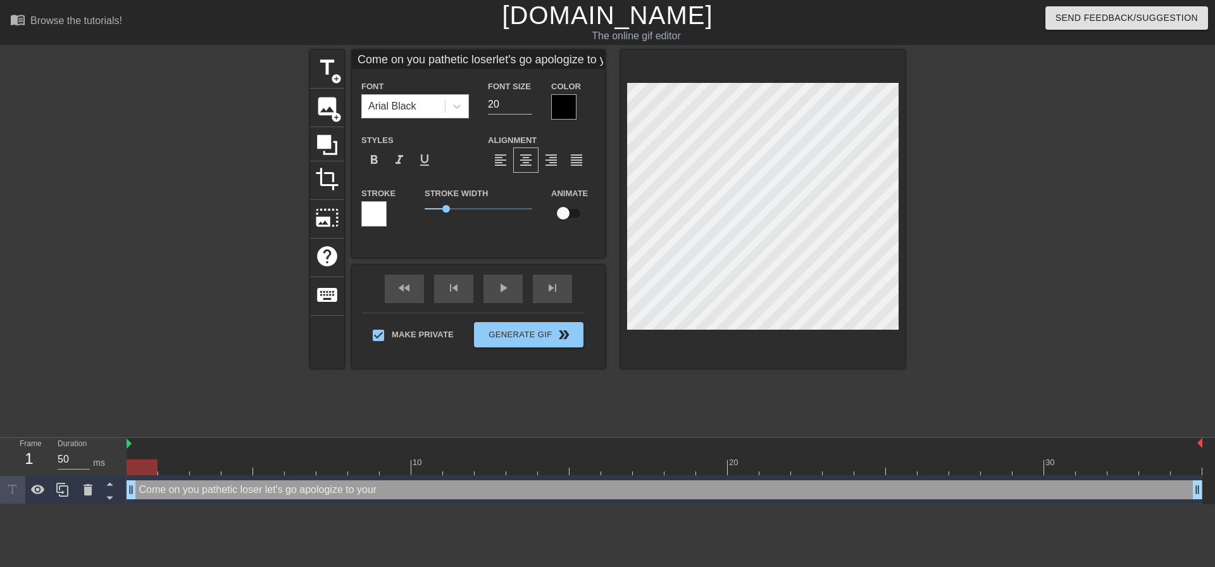
type textarea "Come on you pathetic loser let's go apologize to your"
type input "Come on you pathetic loserlet's go apologize to your o"
type textarea "Come on you pathetic loser let's go apologize to your o"
type input "Come on you pathetic loserlet's go apologize to your"
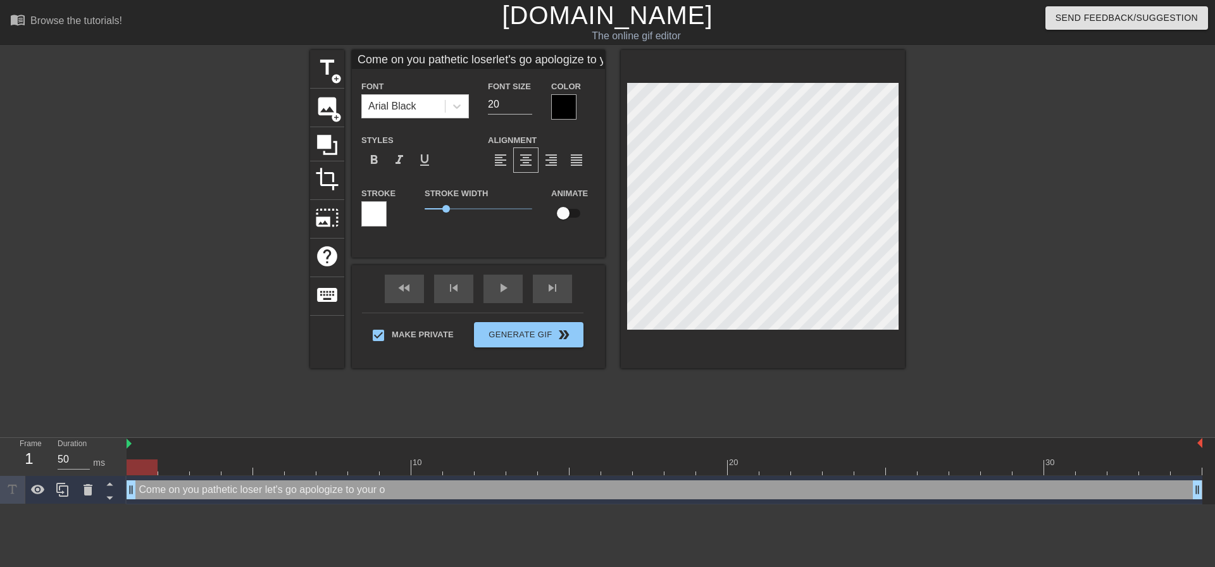
type textarea "Come on you pathetic loser let's go apologize to your"
type input "Come on you pathetic loserlet's go apologize to your m"
type textarea "Come on you pathetic loser let's go apologize to your m"
type input "Come on you pathetic loserlet's go apologize to your mo"
type textarea "Come on you pathetic loser let's go apologize to your mo"
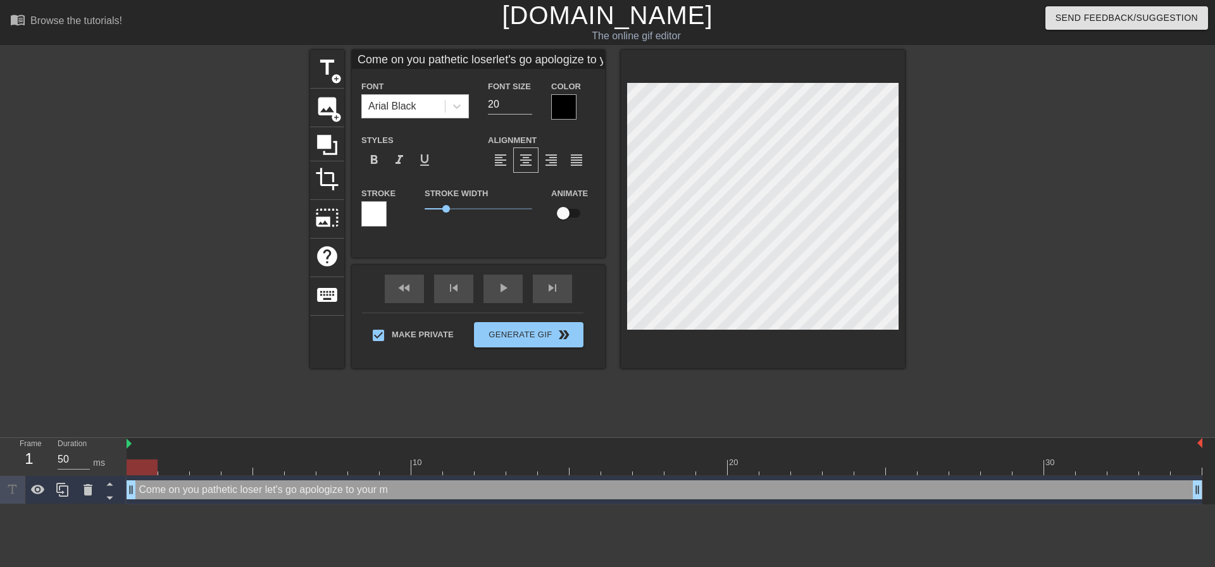
type input "Come on you pathetic loserlet's go apologize to your mot"
type textarea "Come on you pathetic loser let's go apologize to your mot"
type input "Come on you pathetic loserlet's go apologize to your moth"
type textarea "Come on you pathetic loser let's go apologize to your moth"
type input "Come on you pathetic loserlet's go apologize to your mothe"
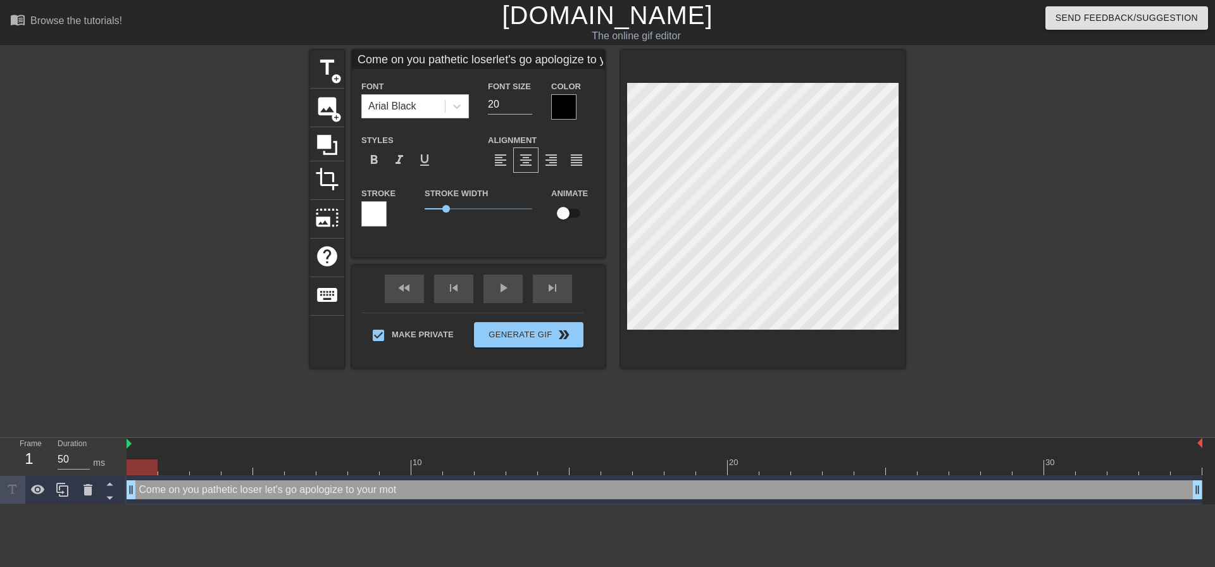
type textarea "Come on you pathetic loser let's go apologize to your mothe"
type input "Come on you pathetic loserlet's go apologize to your mother"
type textarea "Come on you pathetic loser let's go apologize to your mother"
type input "Come on you pathetic loserlet's go apologize to your mother!"
type textarea "Come on you pathetic loser let's go apologize to your mother!"
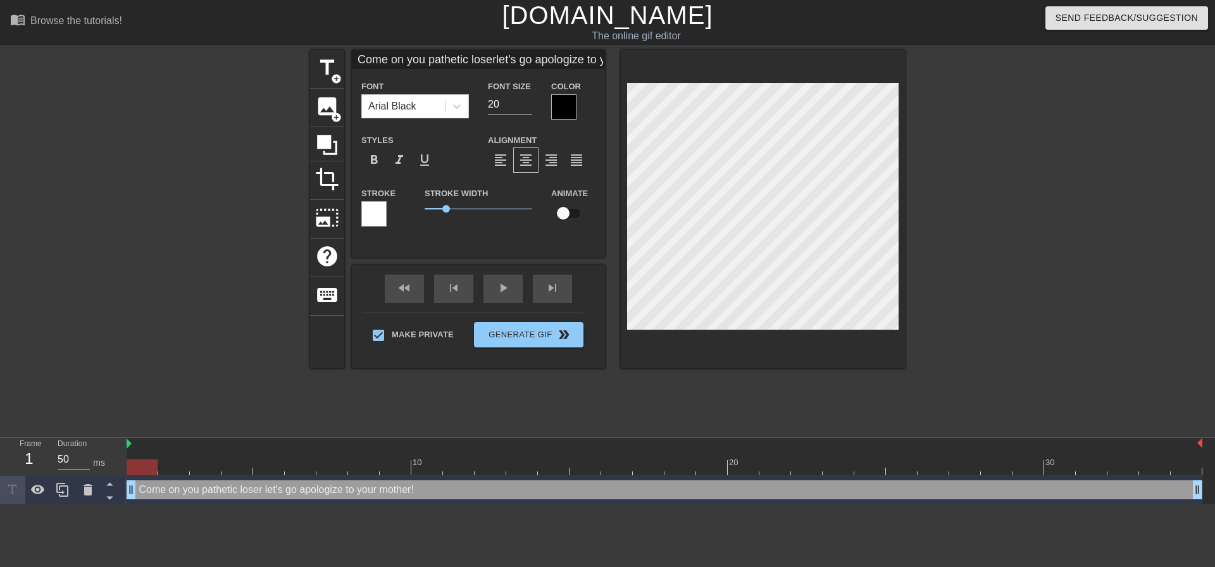
type input "Come on you pathetic loserlet's go apologize to your mother!"
type textarea "Come on you pathetic loser let's go apologize to your mother!"
type input "Come on you pathetic loserlet's go apologize to your mother!"
type textarea "Come on you pathetic loser let's go apologize to your mother!"
type input "Come on you pathetic loserlet's go apologize to your mother!"
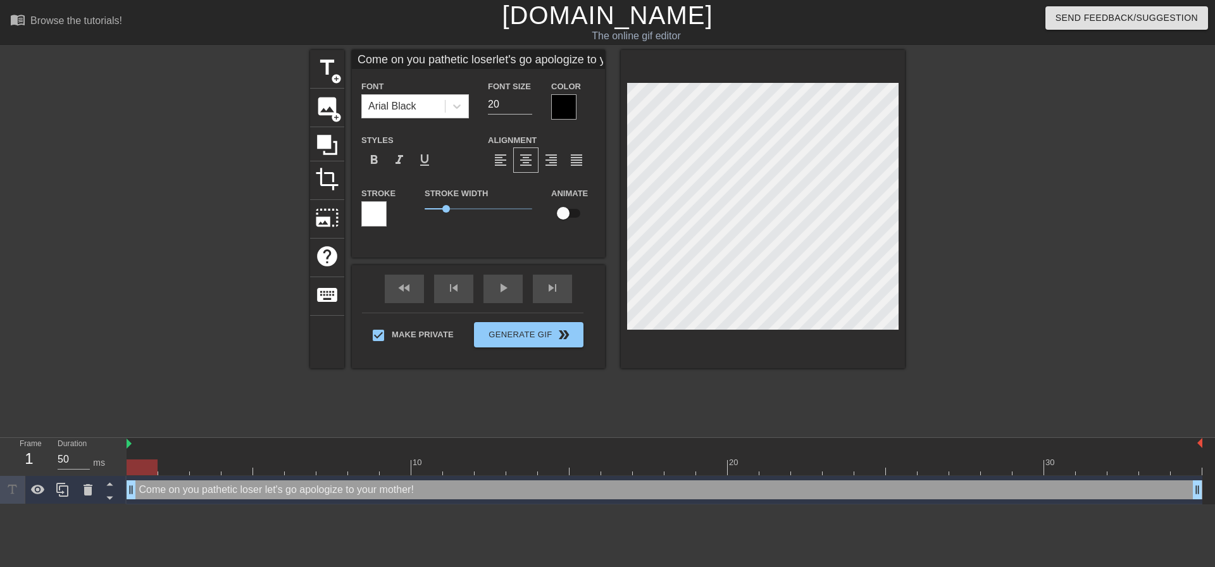
type textarea "Come on you pathetic loser let's go apologize to your mother!"
type input "Come on you pathetic loserlet's go apologize to your mother!"
type textarea "Come on you pathetic loser let's go apologize to your mother!"
type input "Come on you pathetic loserlet's go apologize to your mother!S"
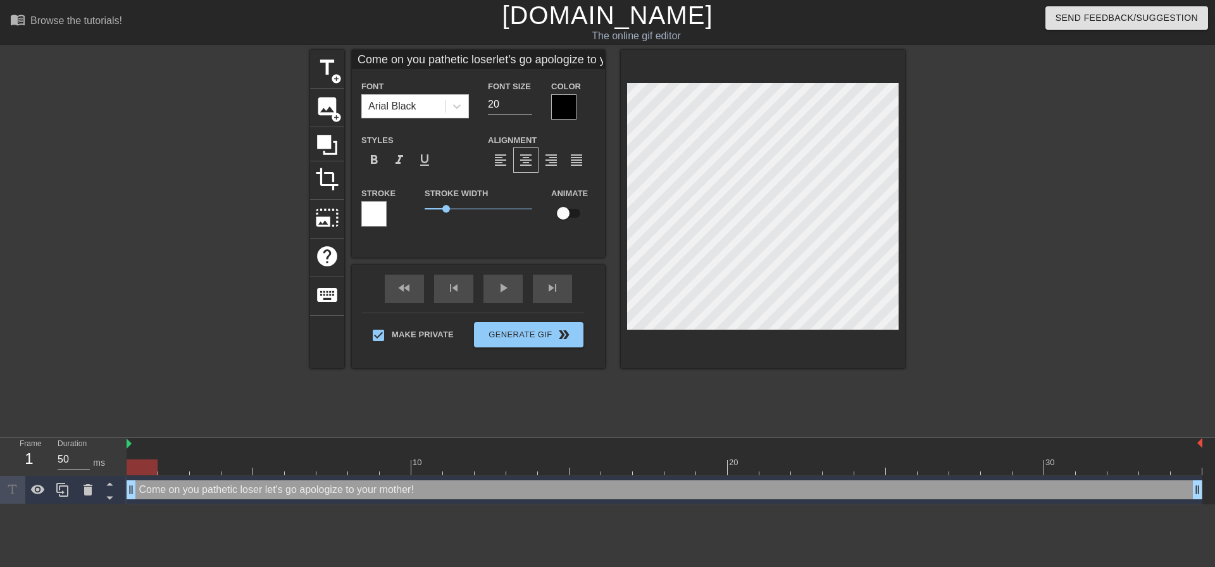
type textarea "Come on you pathetic loser let's go apologize to your mother! S"
type input "Come on you pathetic loserlet's go apologize to your mother!Sh"
type textarea "Come on you pathetic loser let's go apologize to your mother! Sh"
type input "Come on you pathetic loserlet's go apologize to your mother!She"
type textarea "Come on you pathetic loser let's go apologize to your mother! She"
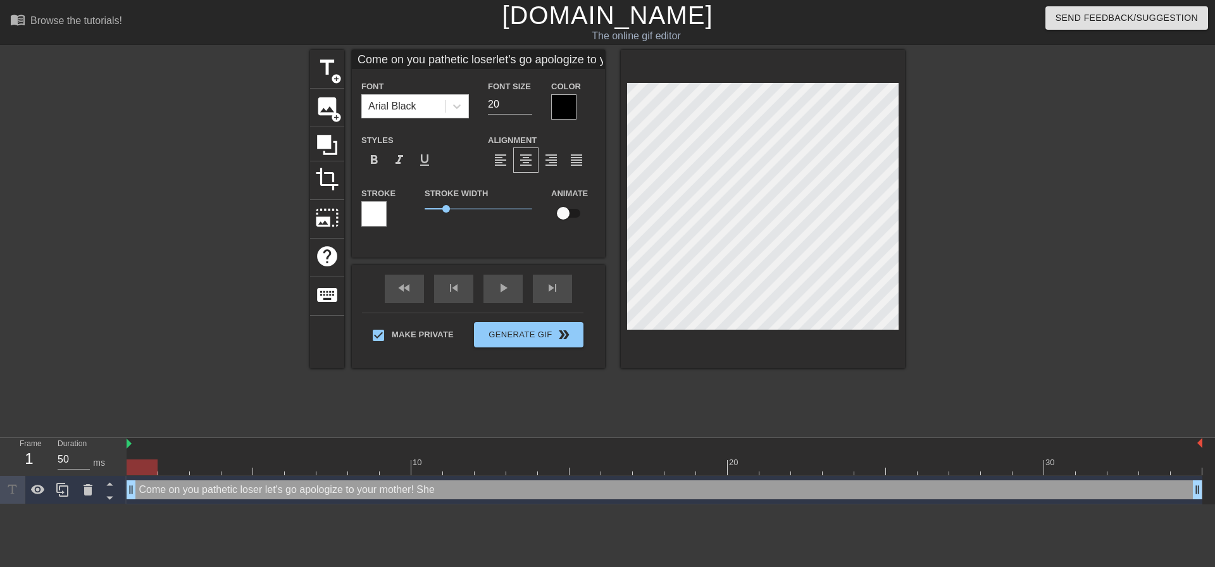
type input "Come on you pathetic loserlet's go apologize to your mother!She"
type textarea "Come on you pathetic loser let's go apologize to your mother! She"
type input "Come on you pathetic loserlet's go apologize to your mother!She w"
type textarea "Come on you pathetic loser let's go apologize to your mother! She w"
type input "Come on you pathetic loserlet's go apologize to your mother!She wa"
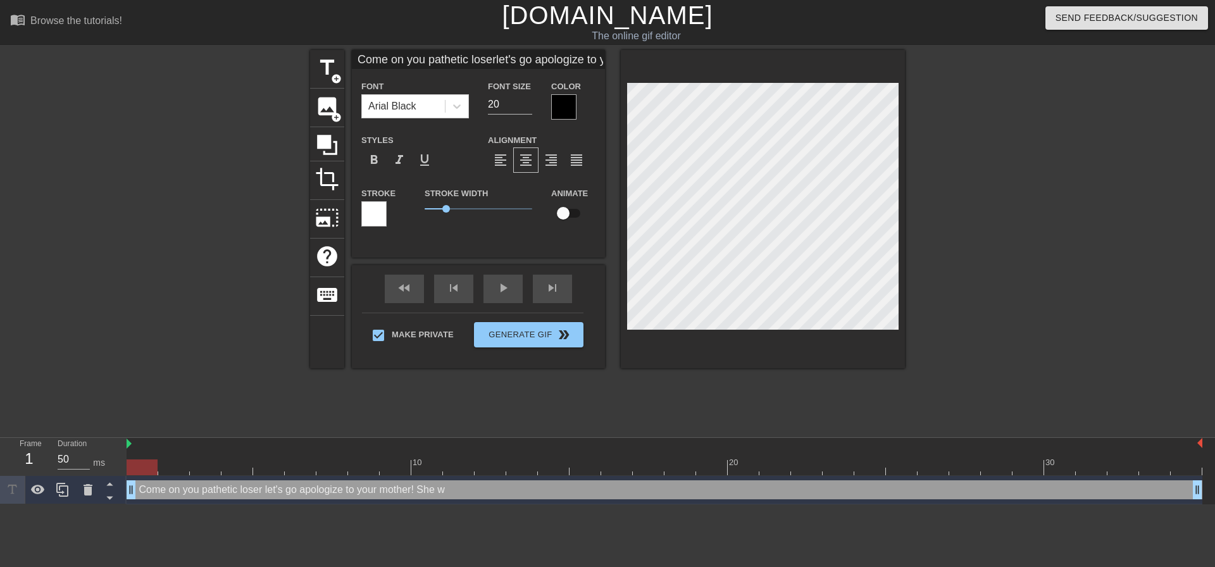
type textarea "Come on you pathetic loser let's go apologize to your mother! She wa"
type input "Come on you pathetic loserlet's go apologize to your mother!She wan"
type textarea "Come on you pathetic loser let's go apologize to your mother! She wan"
type input "Come on you pathetic loserlet's go apologize to your mother!She want"
type textarea "Come on you pathetic loser let's go apologize to your mother! She want"
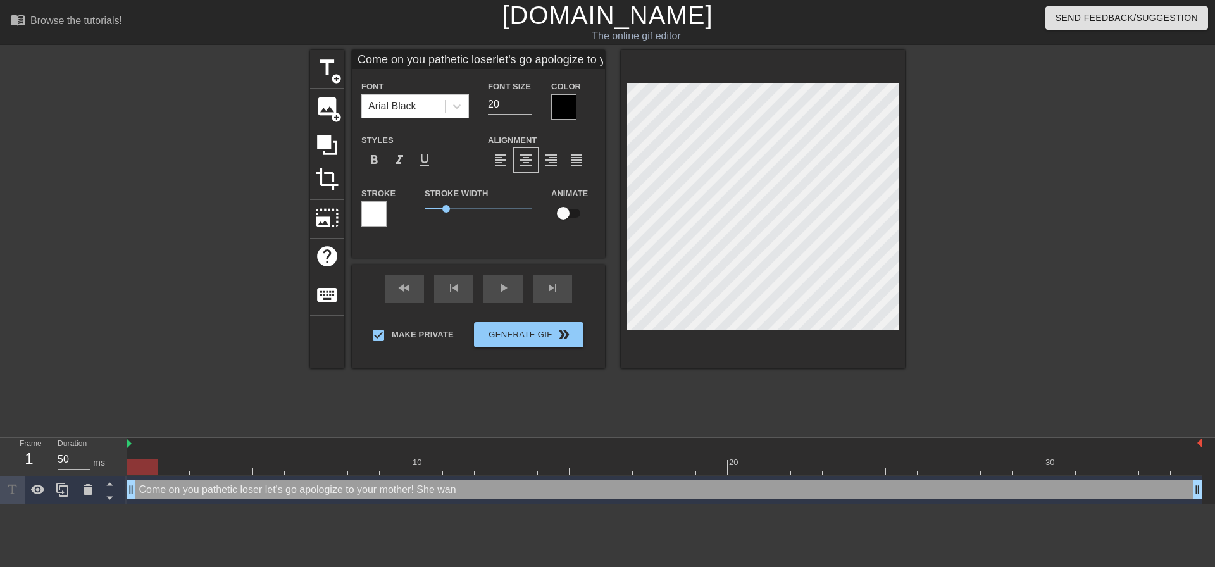
type input "Come on you pathetic loserlet's go apologize to your mother!She wants"
type textarea "Come on you pathetic loser let's go apologize to your mother! She wants"
type input "Come on you pathetic loserlet's go apologize to your mother!She wants"
type textarea "Come on you pathetic loser let's go apologize to your mother! She wants"
type input "Come on you pathetic loserlet's go apologize to your mother!She wants t"
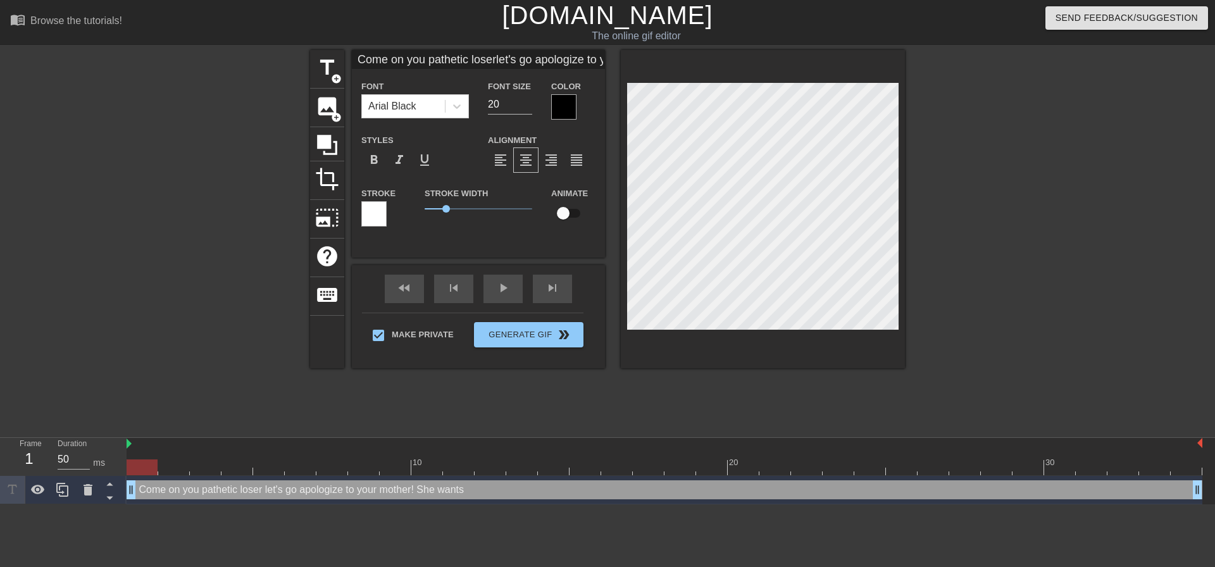
type textarea "Come on you pathetic loser let's go apologize to your mother! She wants t"
type input "Come on you pathetic loserlet's go apologize to your mother!She wants to"
type textarea "Come on you pathetic loser let's go apologize to your mother! She wants to"
type input "Come on you pathetic loserlet's go apologize to your mother!She wants to"
type textarea "Come on you pathetic loser let's go apologize to your mother! She wants to"
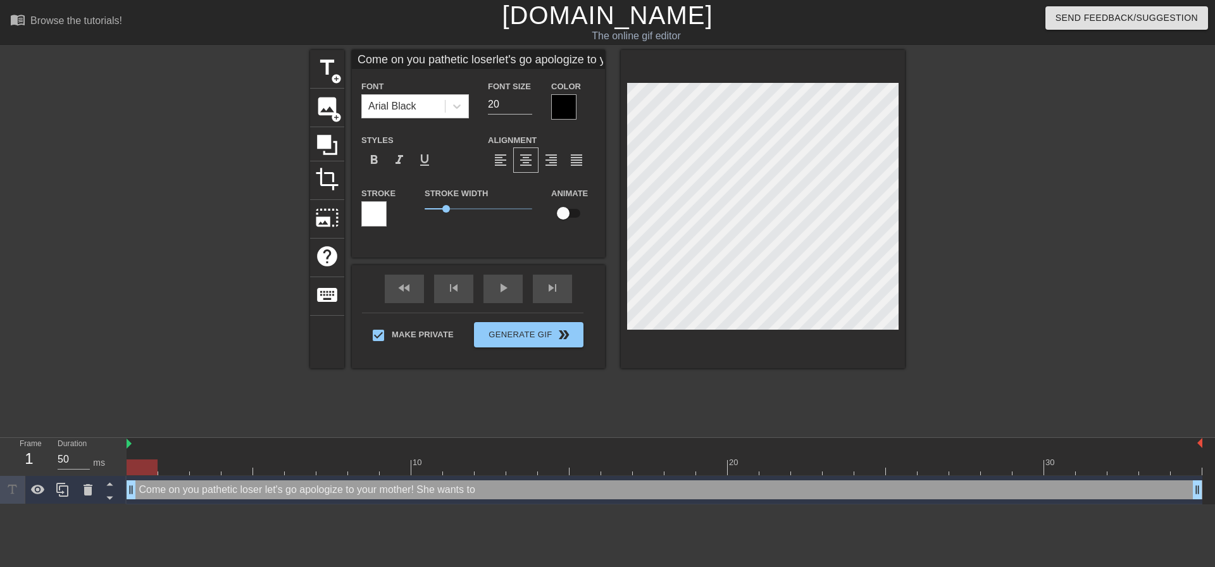
type input "Come on you pathetic loserlet's go apologize to your mother!She wants to s"
type textarea "Come on you pathetic loser let's go apologize to your mother! She wants to s"
type input "Come on you pathetic loserlet's go apologize to your mother!She wants to se"
type textarea "Come on you pathetic loser let's go apologize to your mother! She wants to se"
type input "Come on you pathetic loserlet's go apologize to your mother!She wants to see"
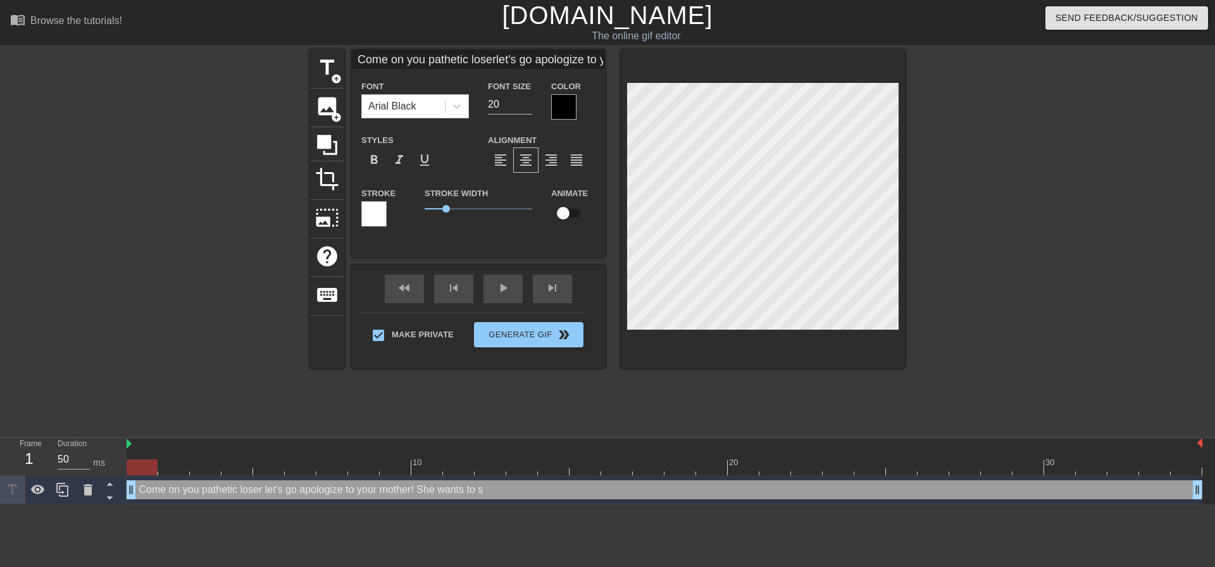
type textarea "Come on you pathetic loser let's go apologize to your mother! She wants to see"
type input "Come on you pathetic loserlet's go apologize to your mother!She wants to see"
type textarea "Come on you pathetic loser let's go apologize to your mother! She wants to see"
type input "Come on you pathetic loserlet's go apologize to your mother!She wants to see h"
type textarea "Come on you pathetic loser let's go apologize to your mother! She wants to see h"
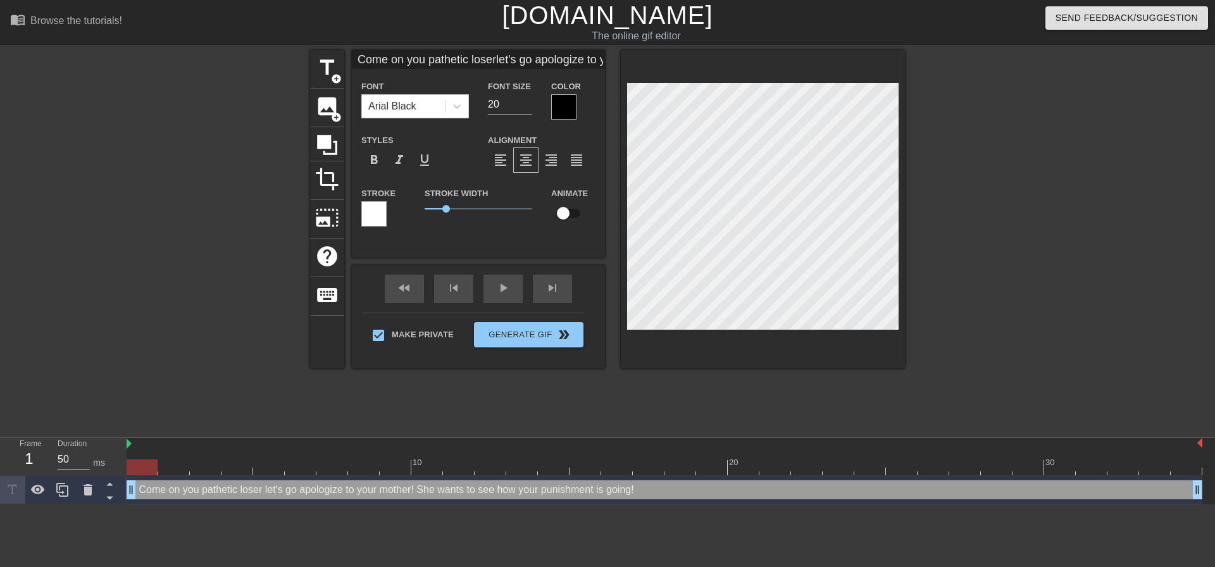
scroll to position [11, 1]
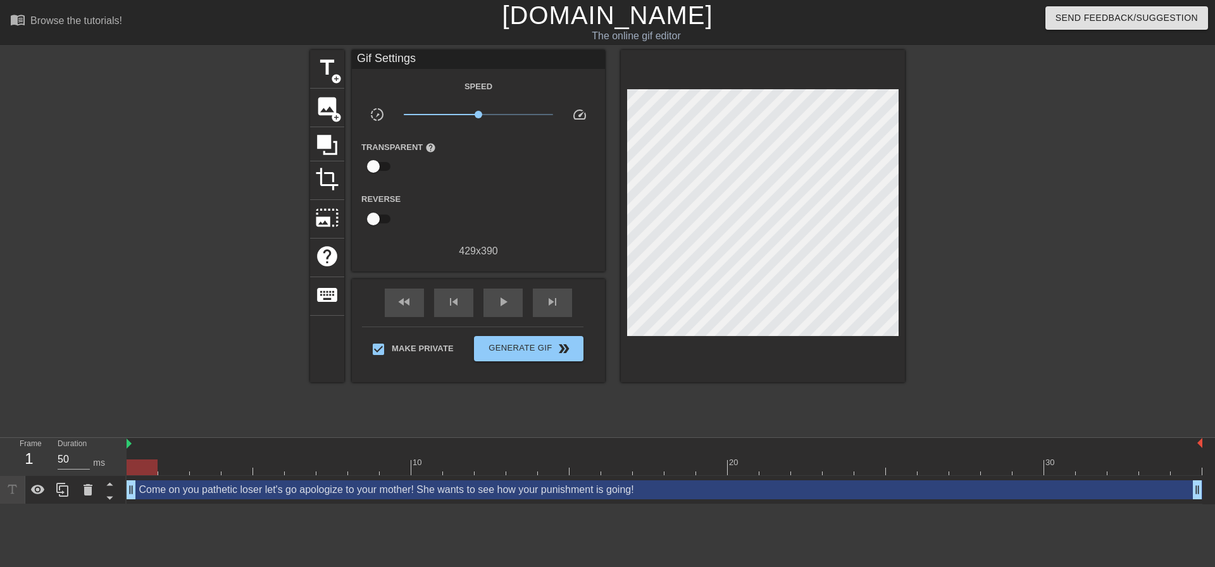
click at [982, 204] on div at bounding box center [1015, 240] width 190 height 380
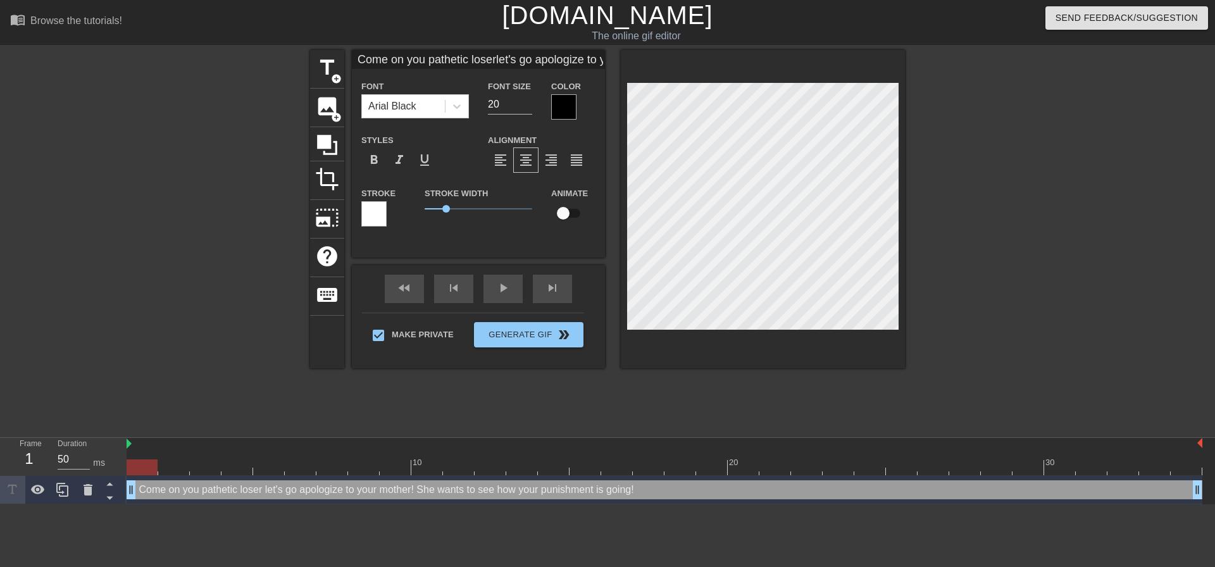
click at [887, 335] on div at bounding box center [763, 209] width 284 height 318
click at [954, 282] on div at bounding box center [1015, 240] width 190 height 380
click at [907, 332] on div "title add_circle image add_circle crop photo_size_select_large help keyboard Co…" at bounding box center [607, 240] width 1215 height 380
click at [974, 234] on div at bounding box center [1015, 240] width 190 height 380
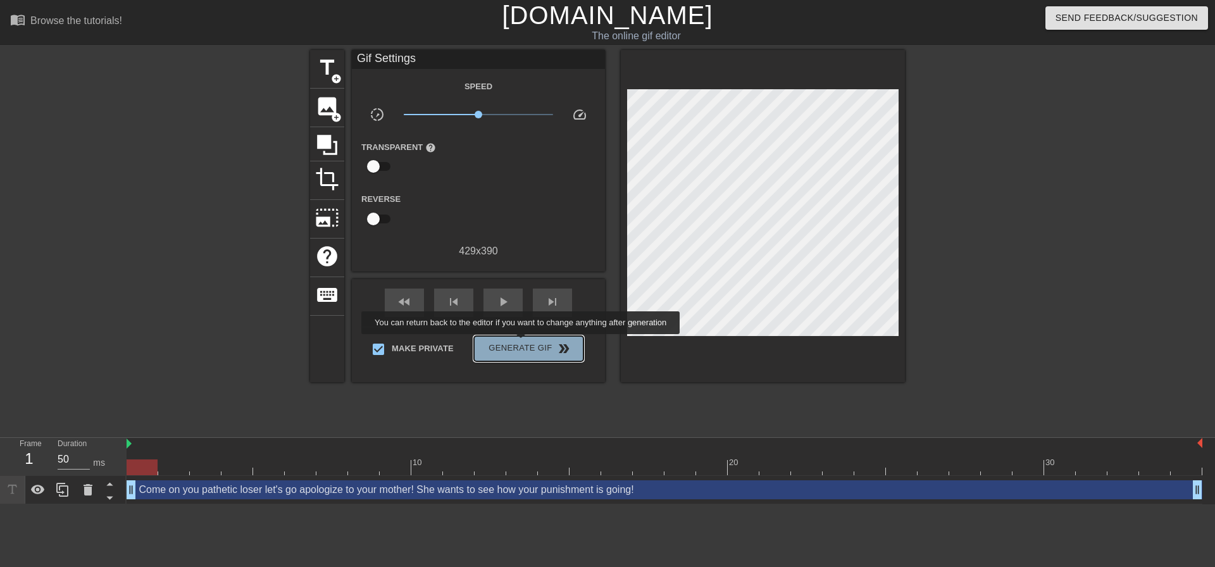
click at [522, 343] on span "Generate Gif double_arrow" at bounding box center [528, 348] width 99 height 15
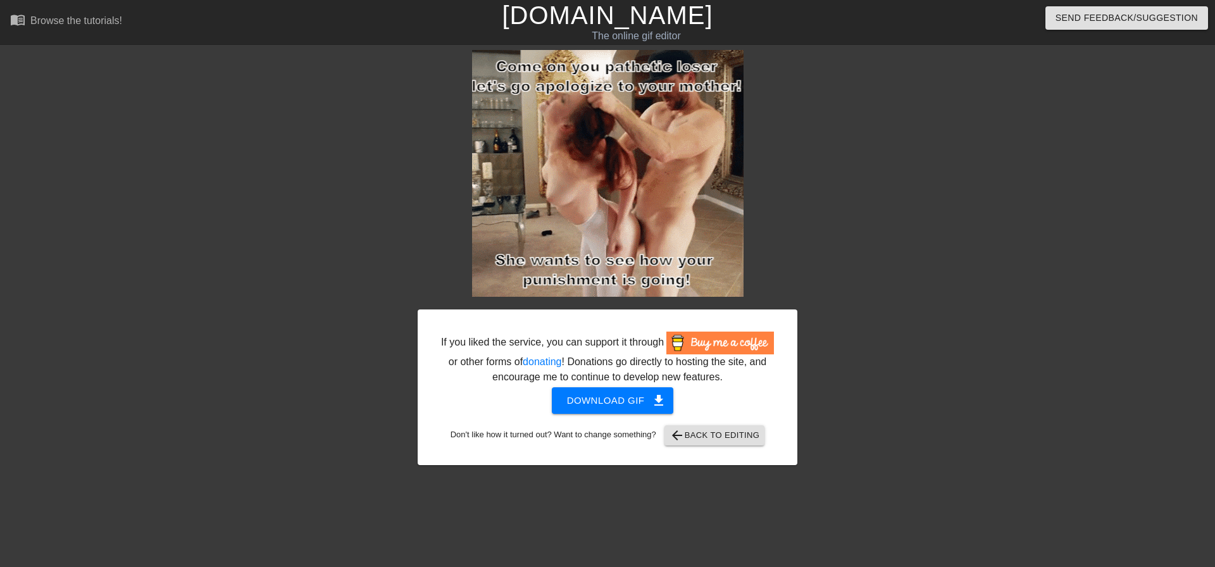
drag, startPoint x: 1204, startPoint y: 131, endPoint x: 1184, endPoint y: 137, distance: 20.6
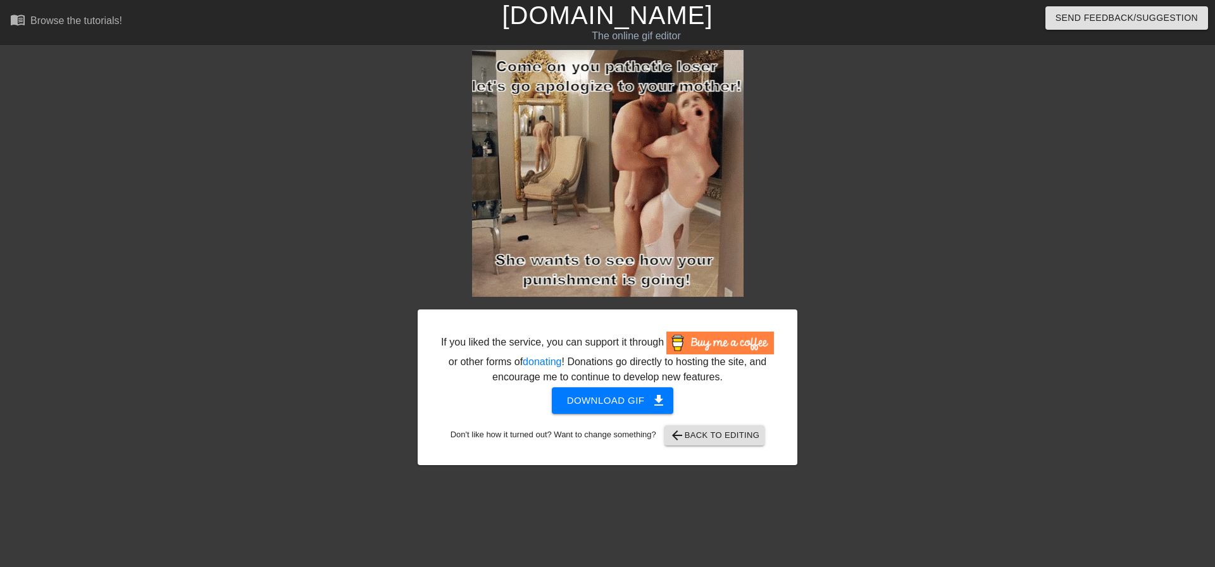
click at [1203, 131] on div "If you liked the service, you can support it through or other forms of donating…" at bounding box center [607, 257] width 1215 height 415
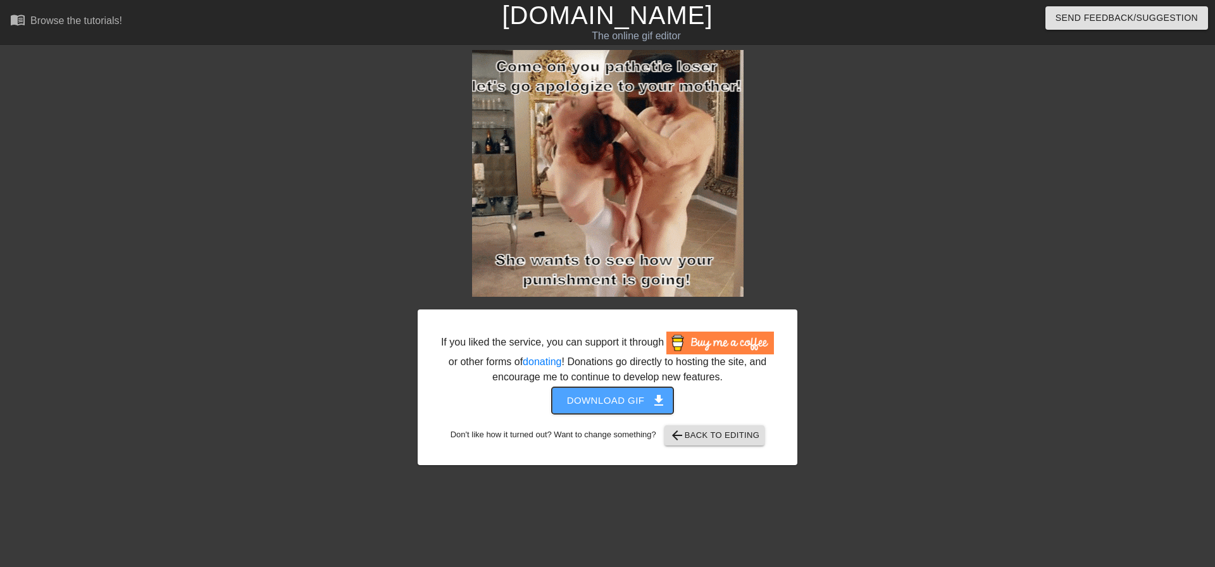
click at [647, 408] on span "Download gif get_app" at bounding box center [613, 400] width 92 height 16
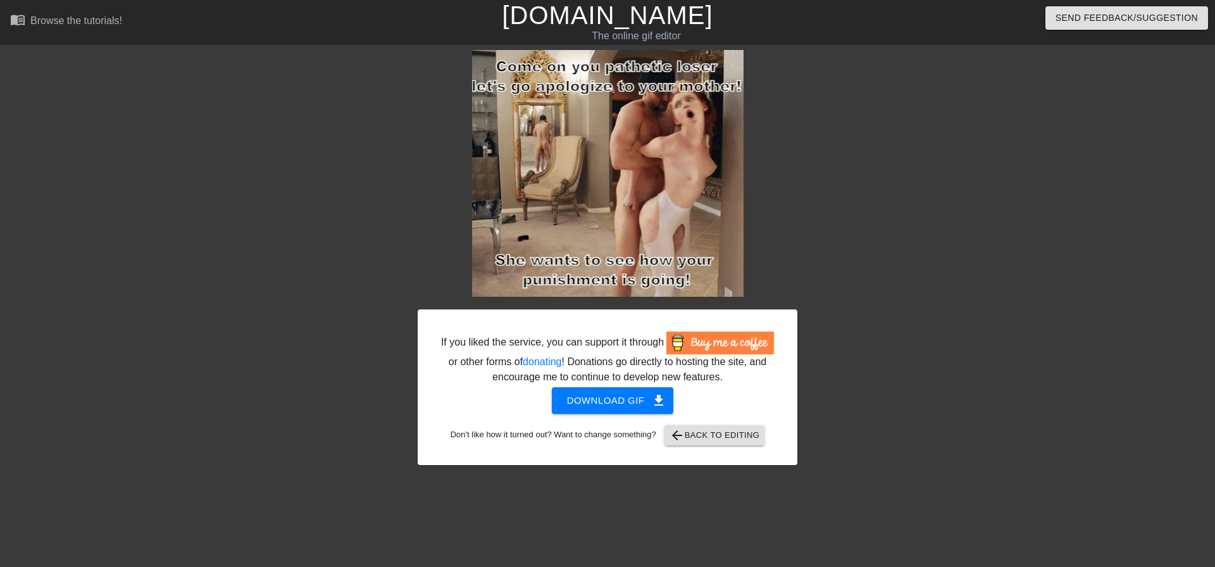
drag, startPoint x: 811, startPoint y: 103, endPoint x: 573, endPoint y: 47, distance: 243.7
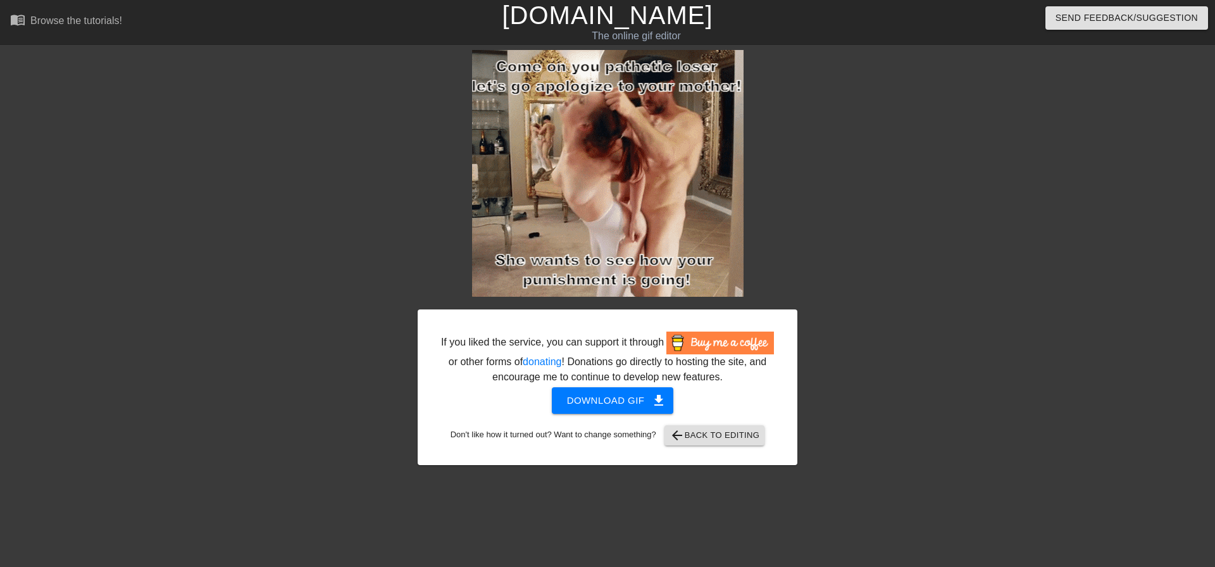
click at [811, 103] on div "If you liked the service, you can support it through or other forms of donating…" at bounding box center [607, 257] width 1215 height 415
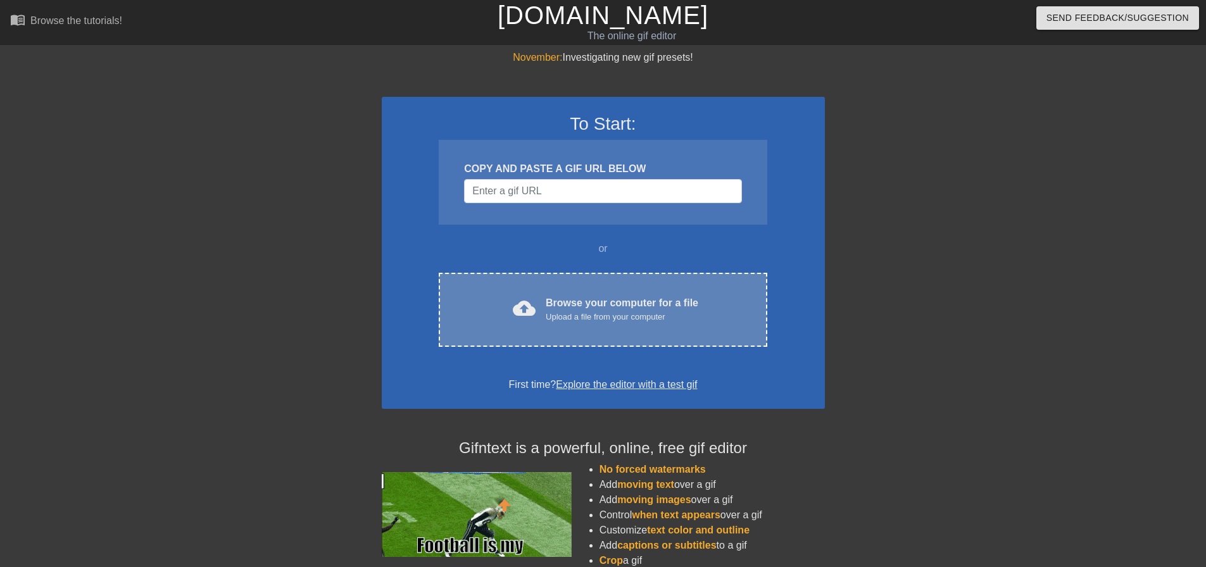
click at [619, 322] on div "Upload a file from your computer" at bounding box center [622, 317] width 153 height 13
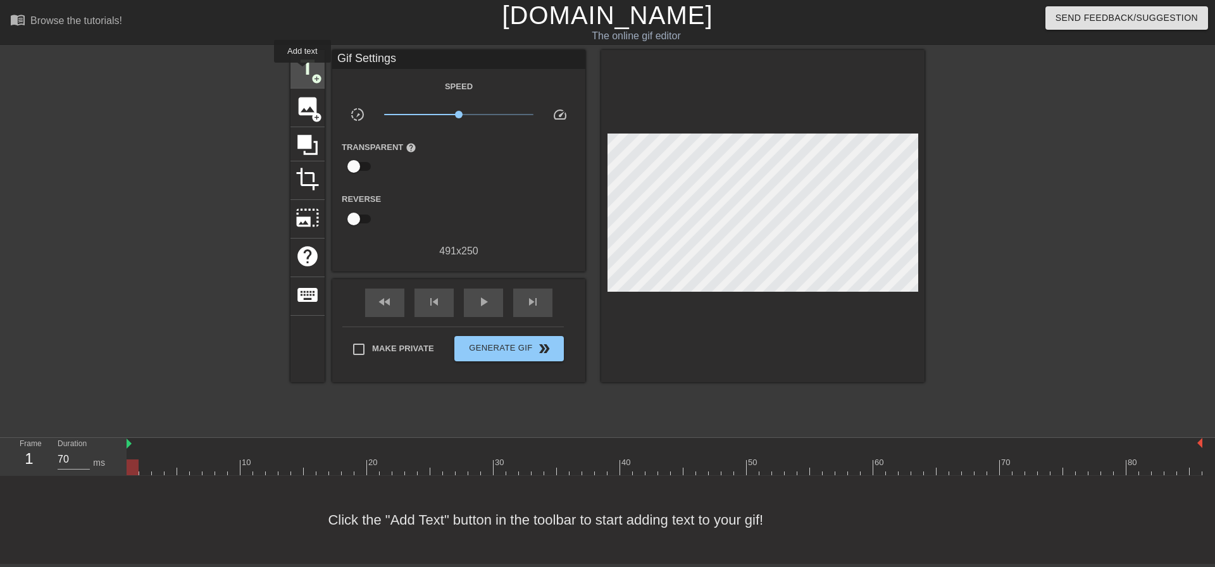
click at [302, 72] on span "title" at bounding box center [308, 68] width 24 height 24
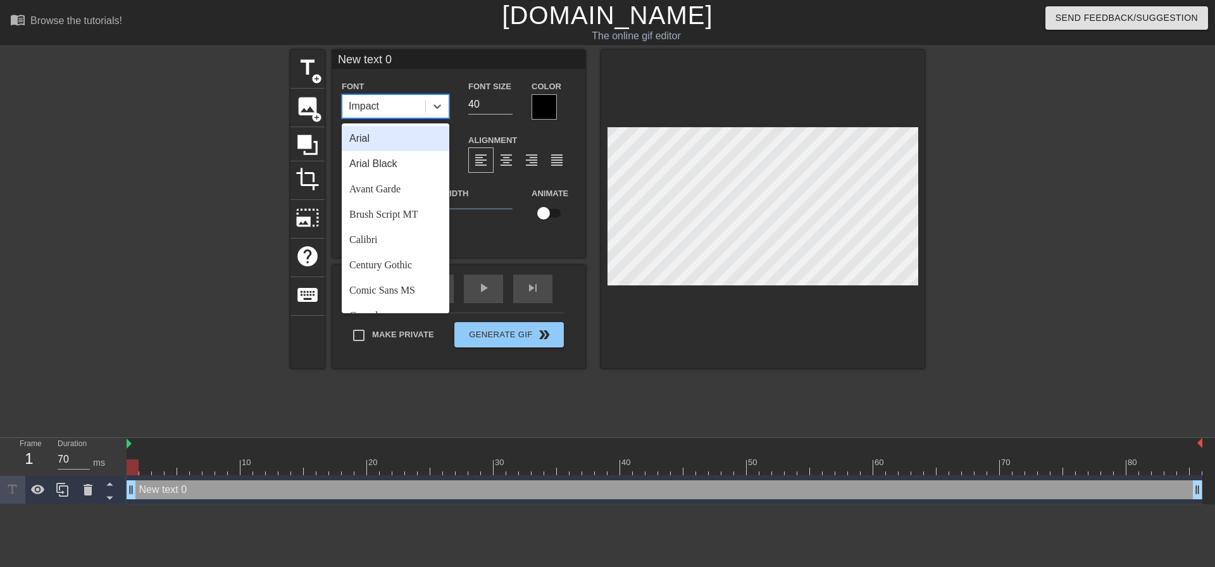
click at [366, 103] on div "Impact" at bounding box center [364, 106] width 30 height 15
click at [414, 170] on div "Arial Black" at bounding box center [396, 163] width 108 height 25
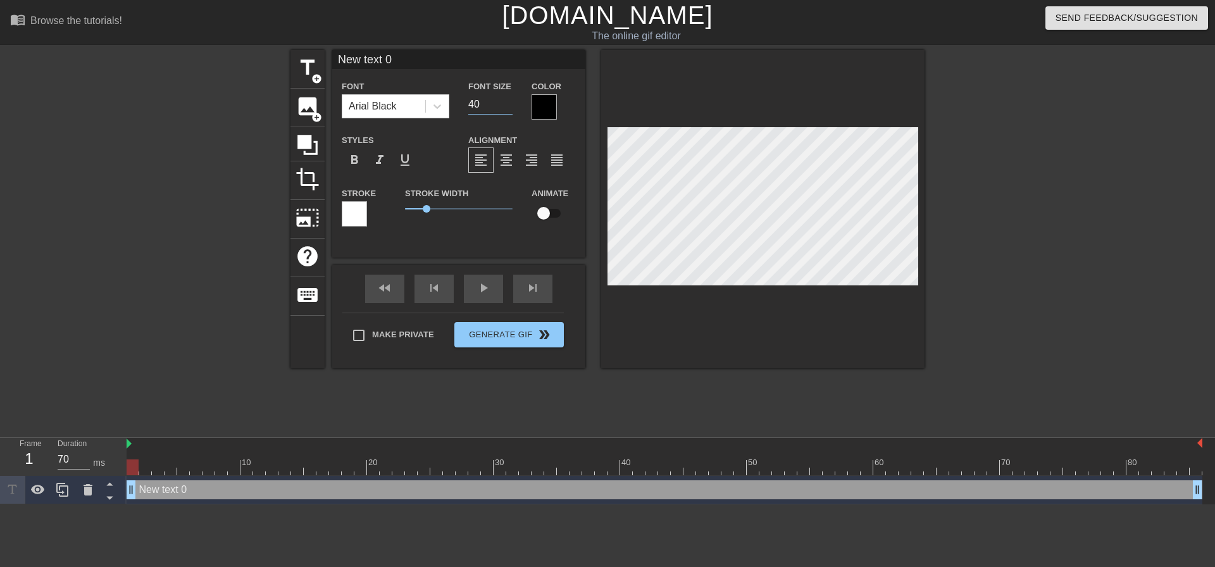
drag, startPoint x: 489, startPoint y: 106, endPoint x: 394, endPoint y: 81, distance: 98.1
click at [406, 97] on div "Font Arial Black Font Size 40 Color" at bounding box center [458, 98] width 253 height 41
type input "1"
type input "20"
click at [515, 154] on div "format_align_center" at bounding box center [506, 159] width 25 height 25
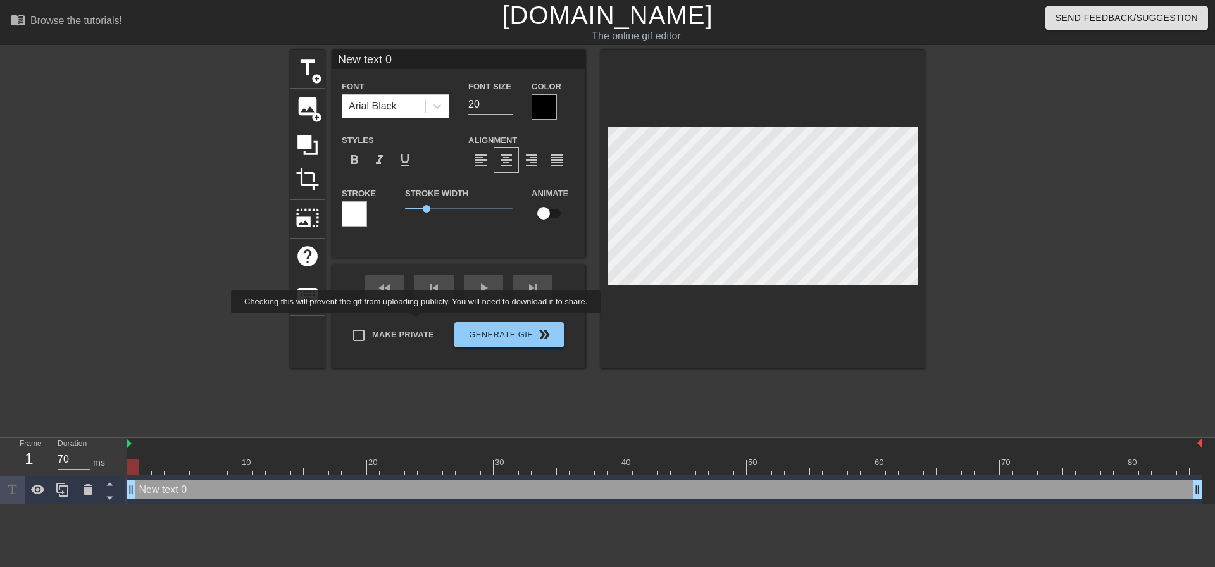
click at [418, 322] on div "fast_rewind skip_previous play_arrow skip_next Make Private Generate Gif double…" at bounding box center [458, 316] width 253 height 103
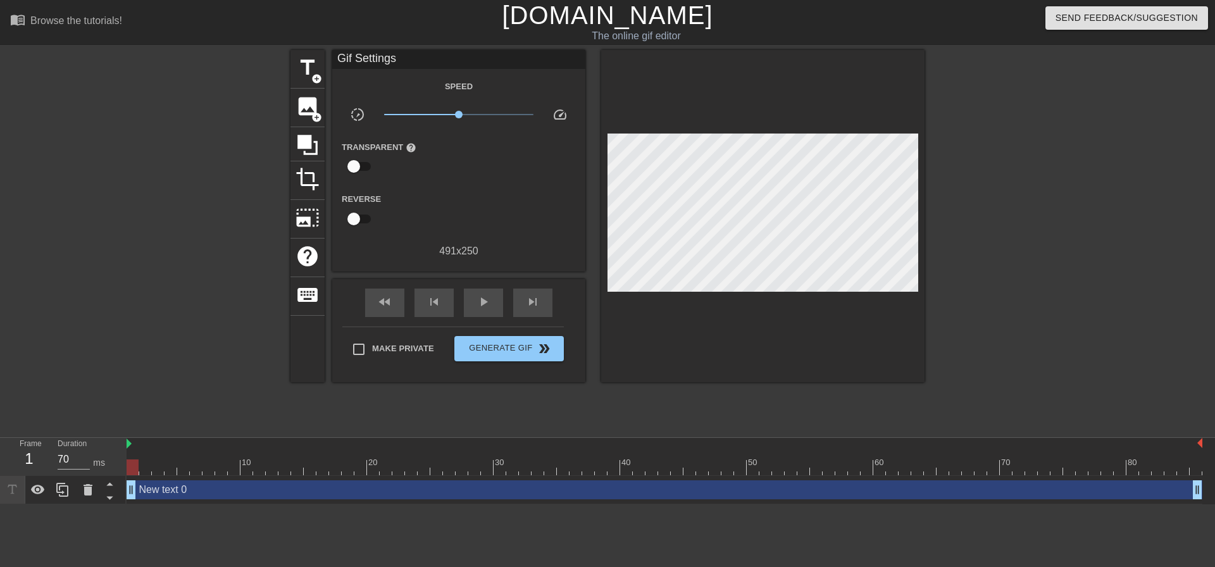
click at [410, 339] on label "Make Private" at bounding box center [390, 349] width 89 height 27
click at [372, 339] on input "Make Private" at bounding box center [359, 349] width 27 height 27
checkbox input "true"
